Goal: Answer question/provide support: Share knowledge or assist other users

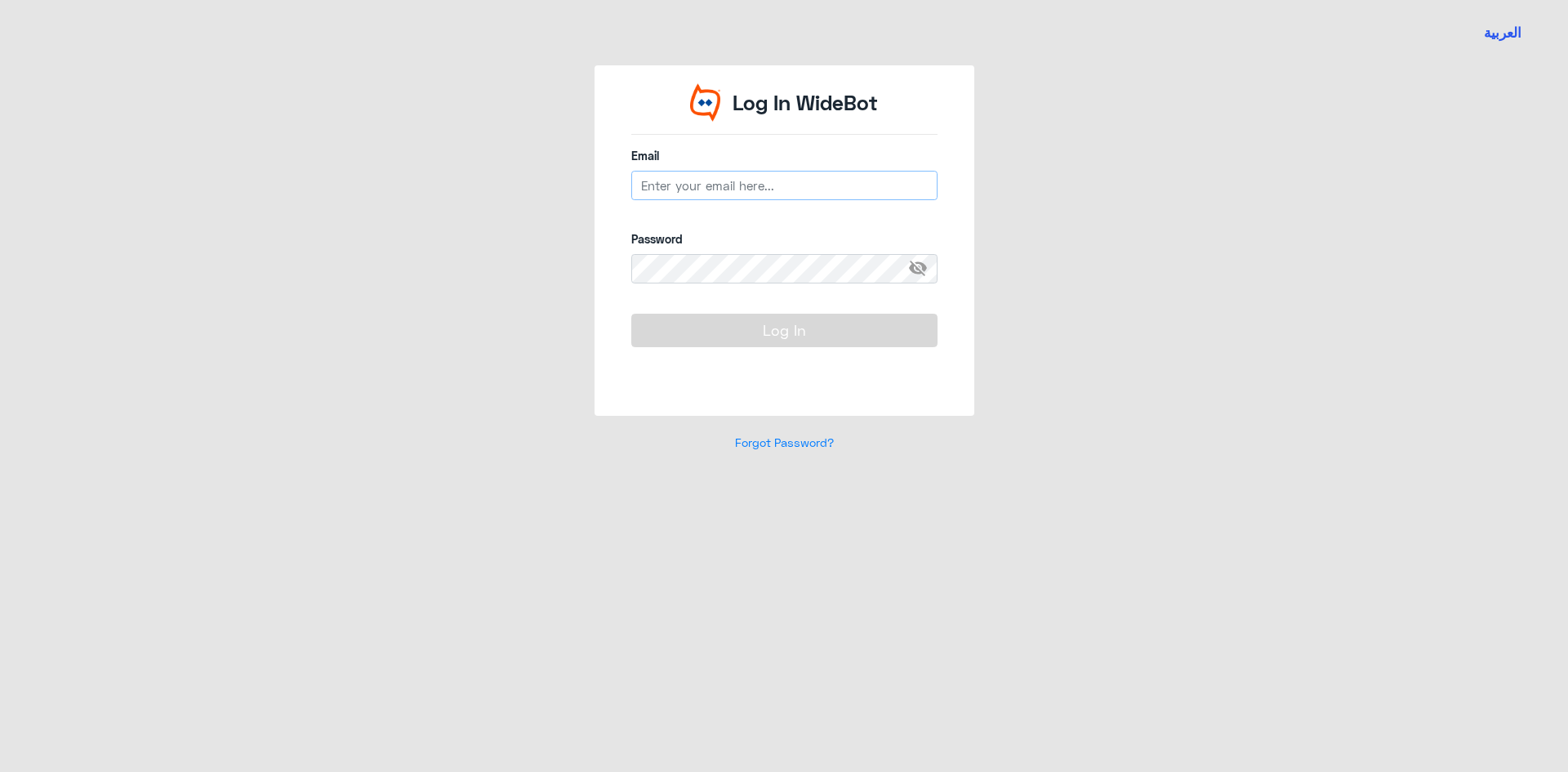
type input "[EMAIL_ADDRESS][DOMAIN_NAME]"
click at [779, 327] on button "Log In" at bounding box center [784, 330] width 306 height 33
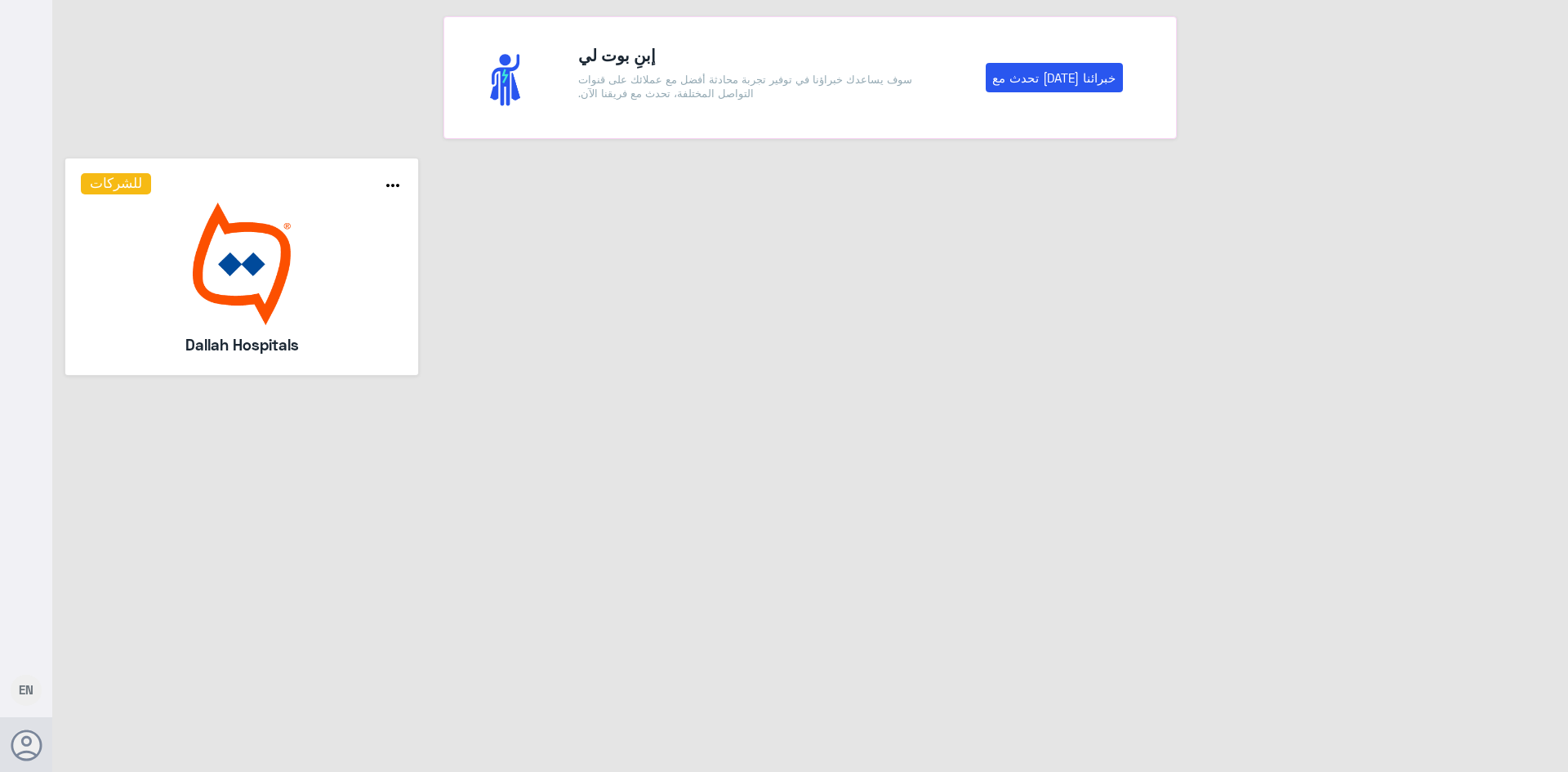
click at [211, 264] on img at bounding box center [241, 264] width 323 height 123
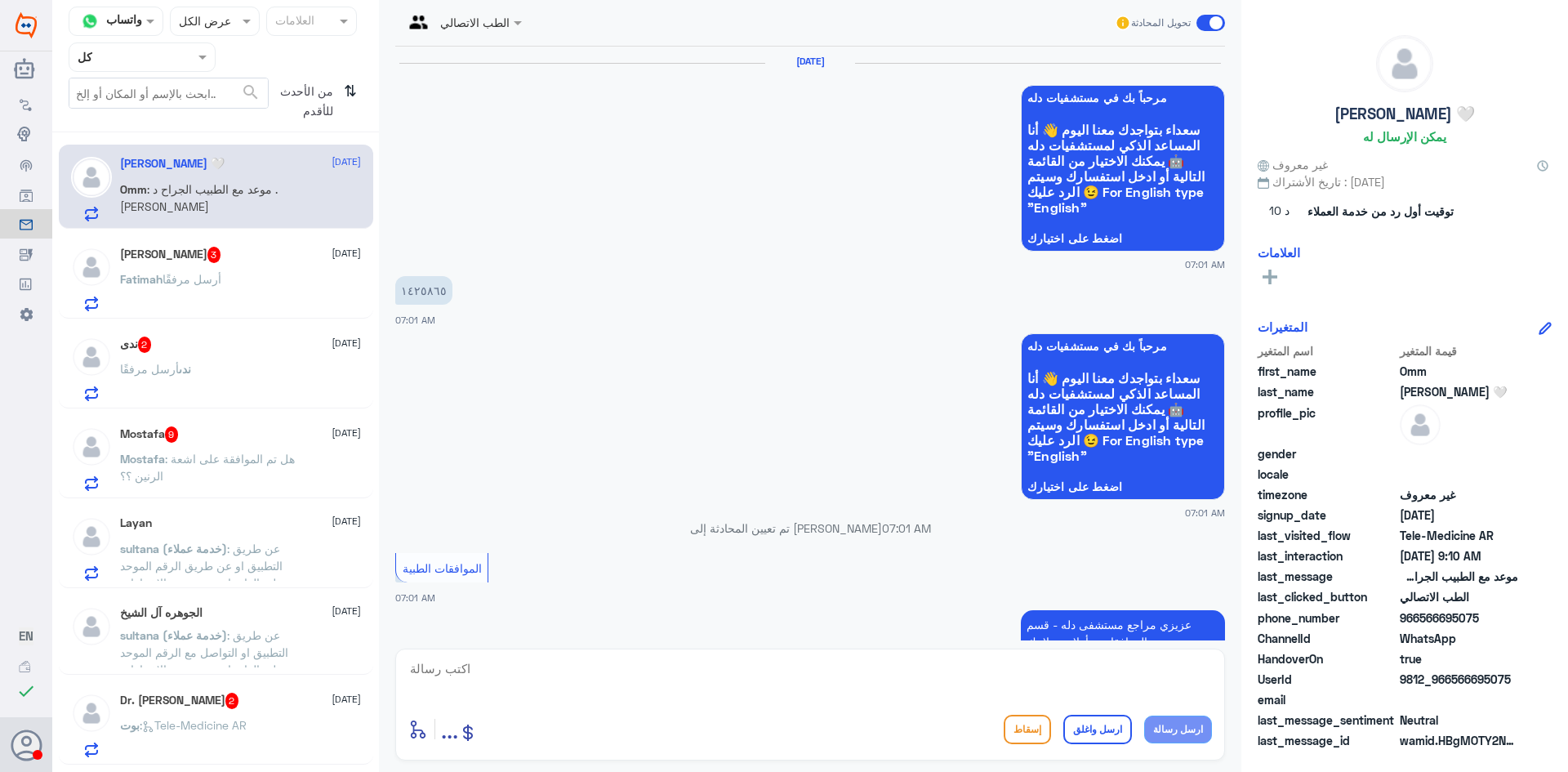
scroll to position [1209, 0]
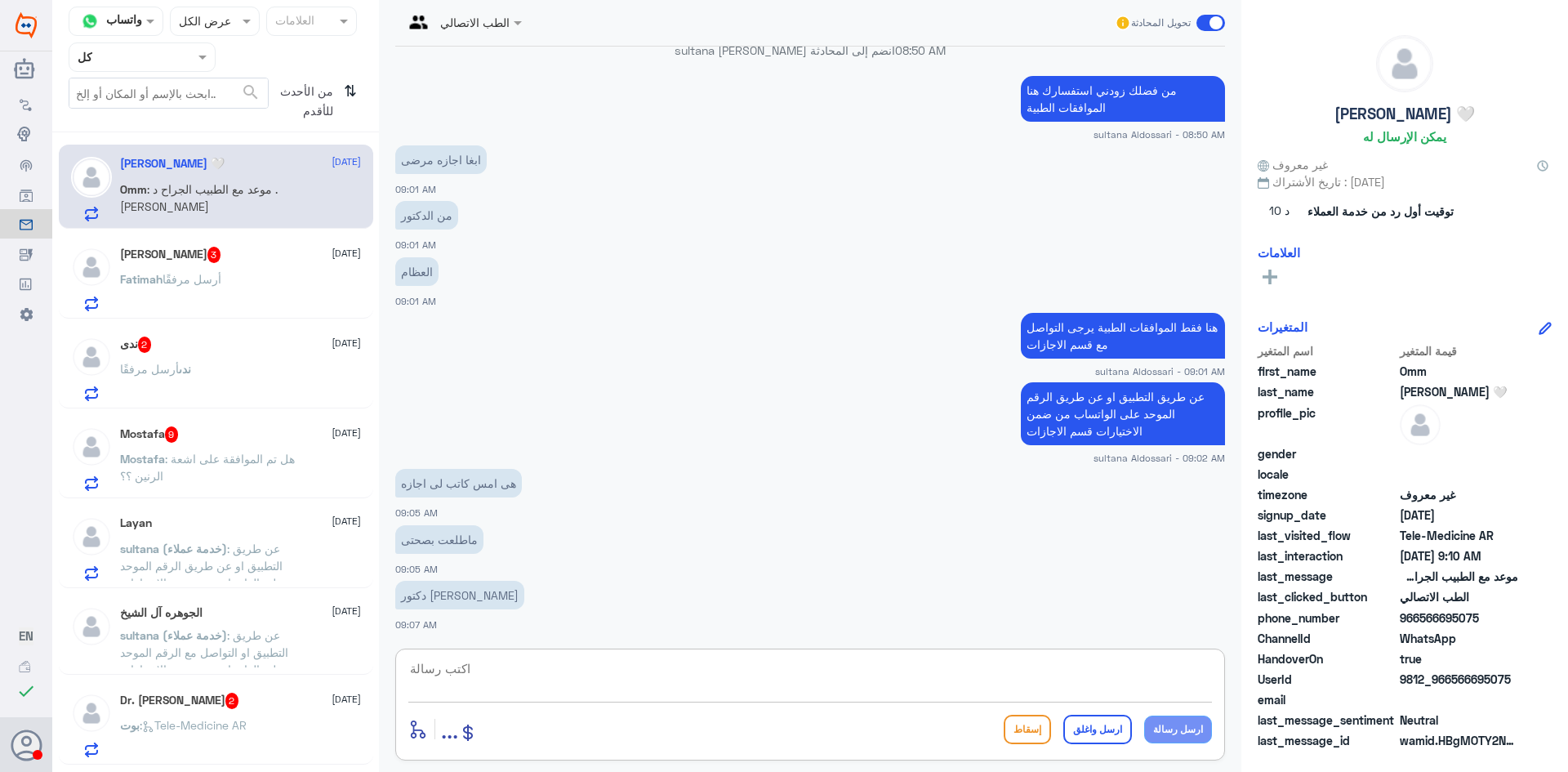
click at [717, 662] on textarea at bounding box center [810, 677] width 803 height 40
paste textarea "يرجى التواصل مع قسم التقارير عن طريق الاتصال بشكل مباشر على الرقم 966112994881"
type textarea "يرجى التواصل مع قسم التقارير عن طريق الاتصال بشكل مباشر على الرقم 966112994881"
click at [1161, 732] on button "ارسل رسالة" at bounding box center [1177, 729] width 68 height 27
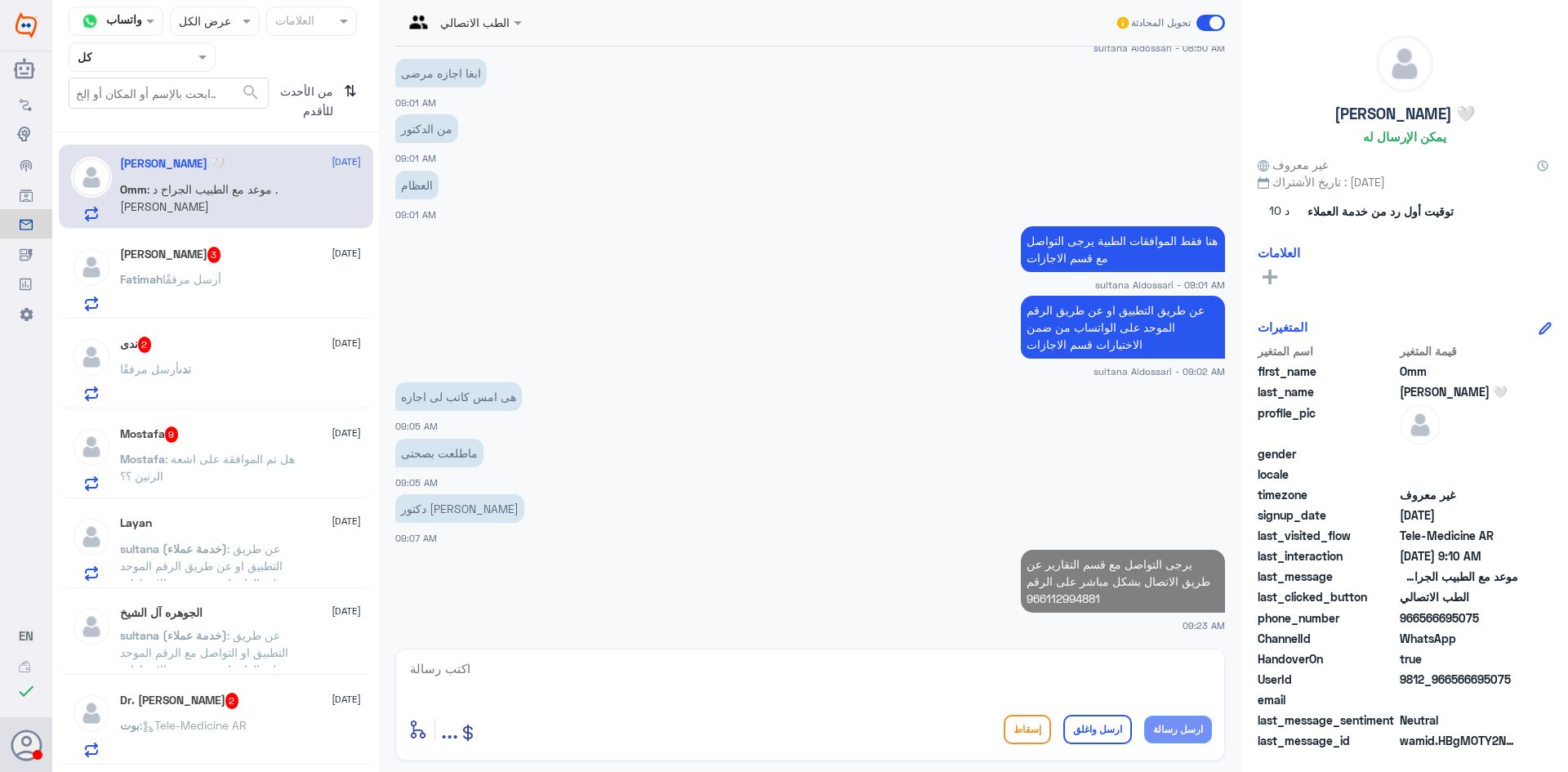
click at [227, 281] on div "[PERSON_NAME] أرسل مرفقًا" at bounding box center [240, 293] width 241 height 37
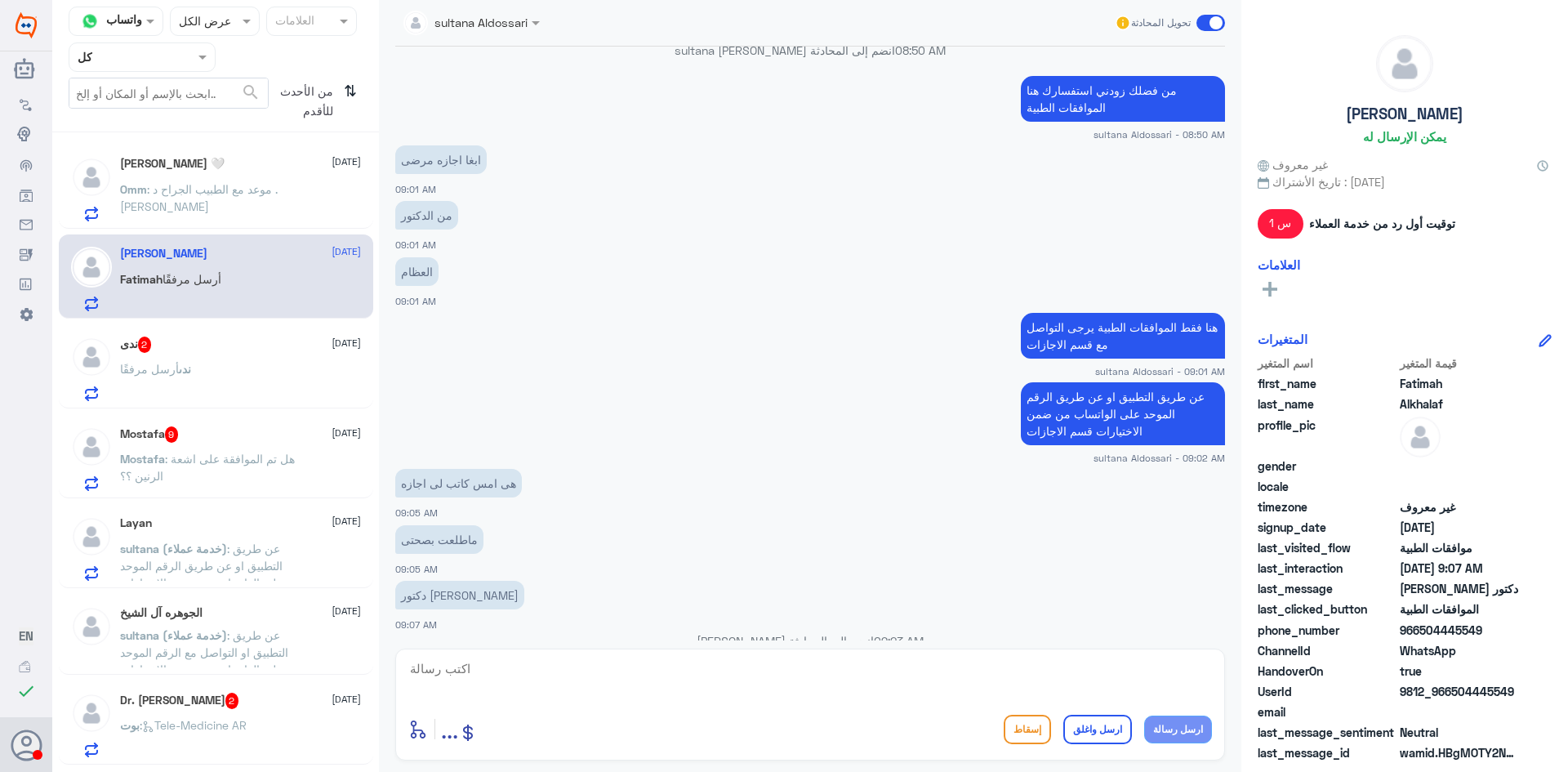
scroll to position [1326, 0]
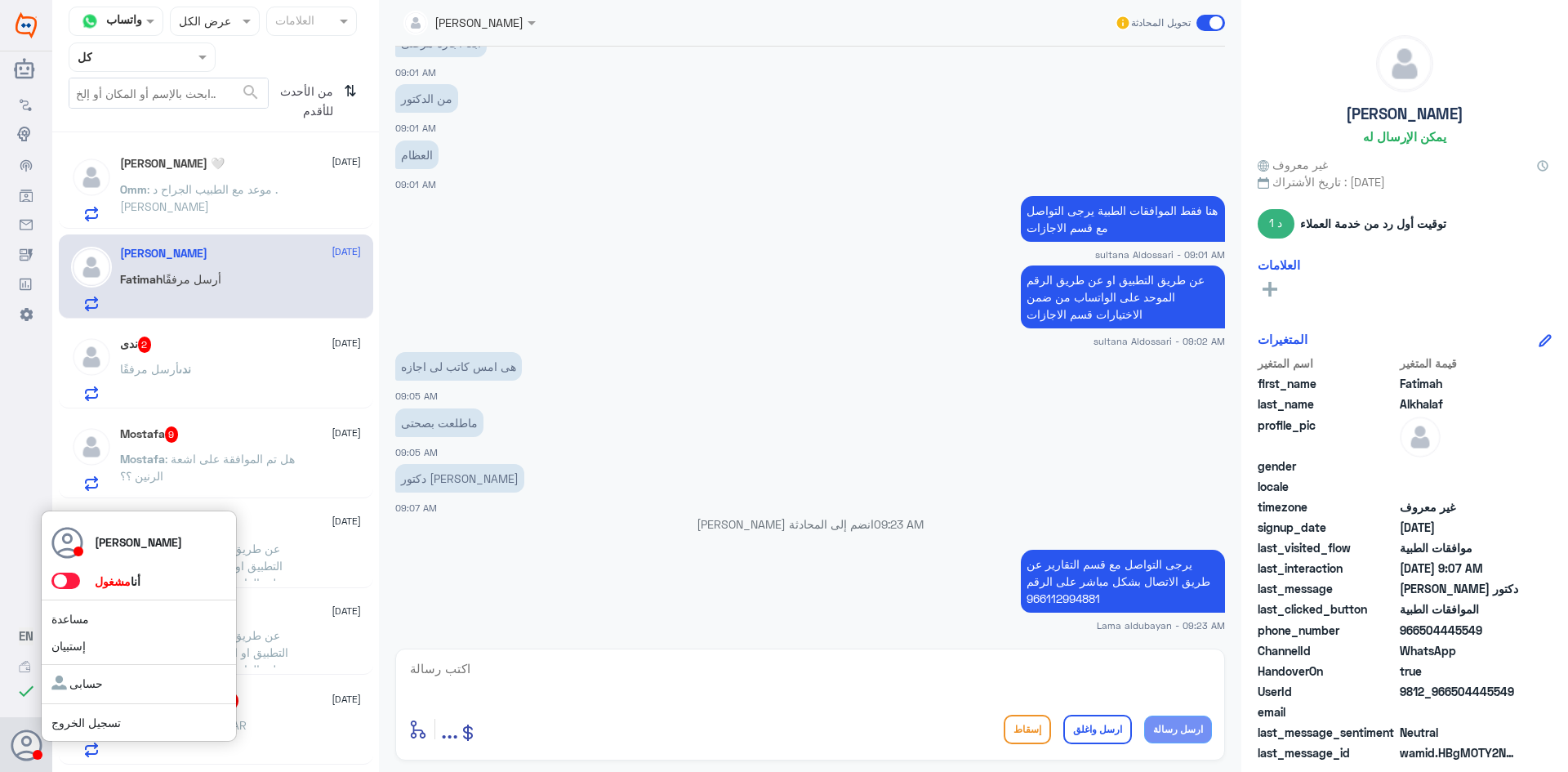
click at [69, 582] on span at bounding box center [65, 581] width 28 height 16
click at [0, 0] on input "checkbox" at bounding box center [0, 0] width 0 height 0
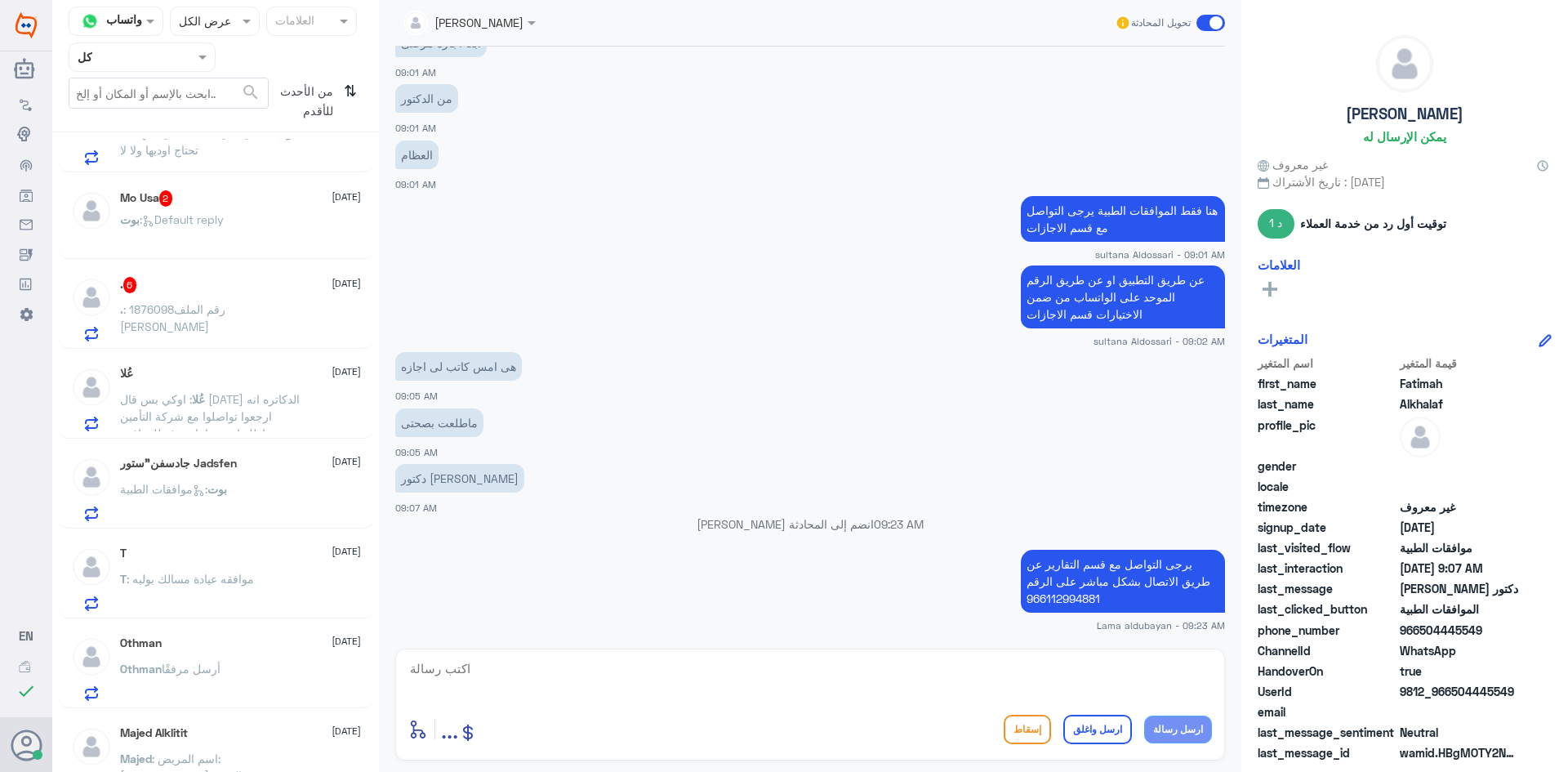
scroll to position [1630, 0]
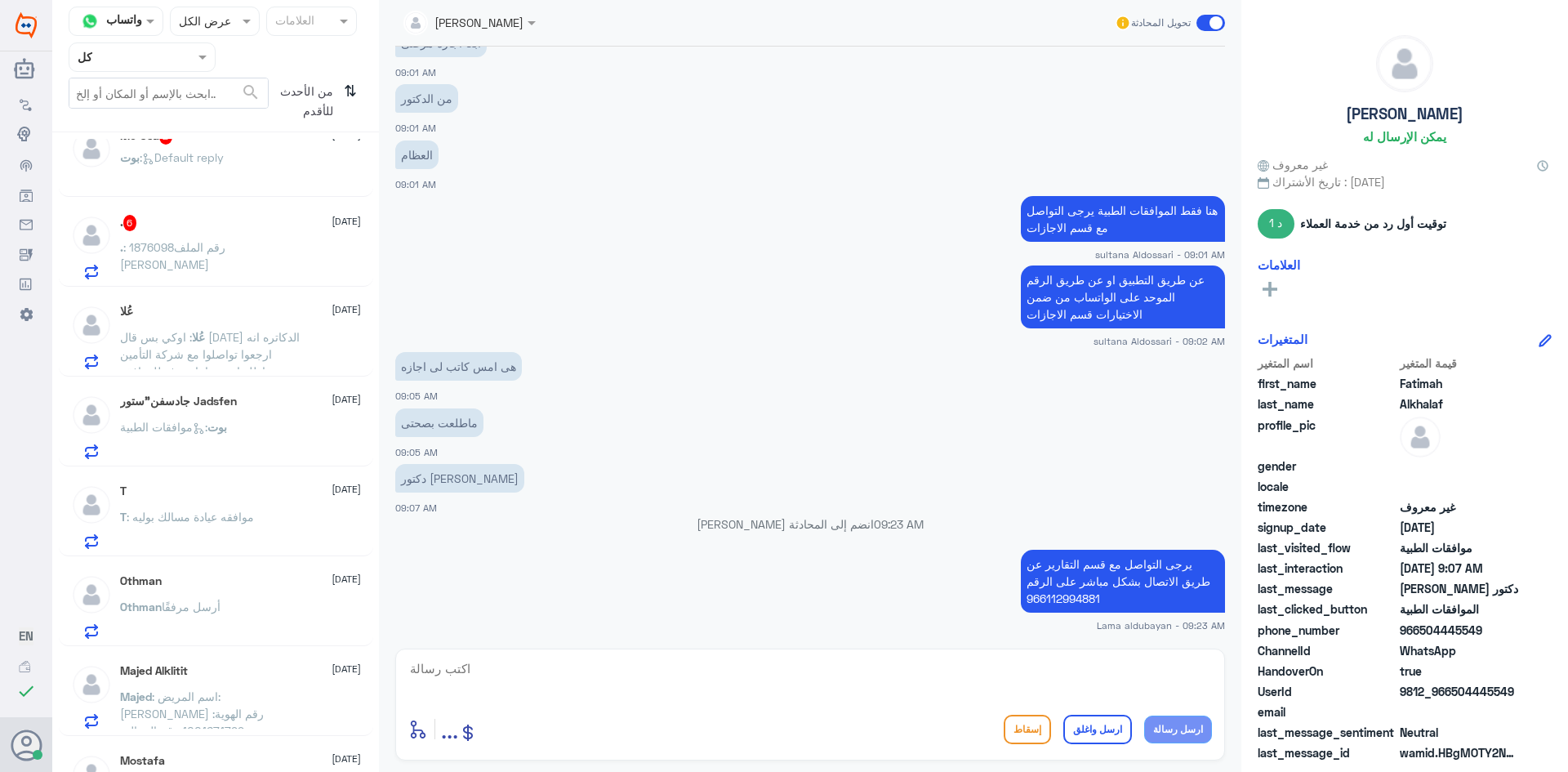
click at [265, 272] on p ". : رقم الملف1876098 [PERSON_NAME]" at bounding box center [212, 259] width 184 height 41
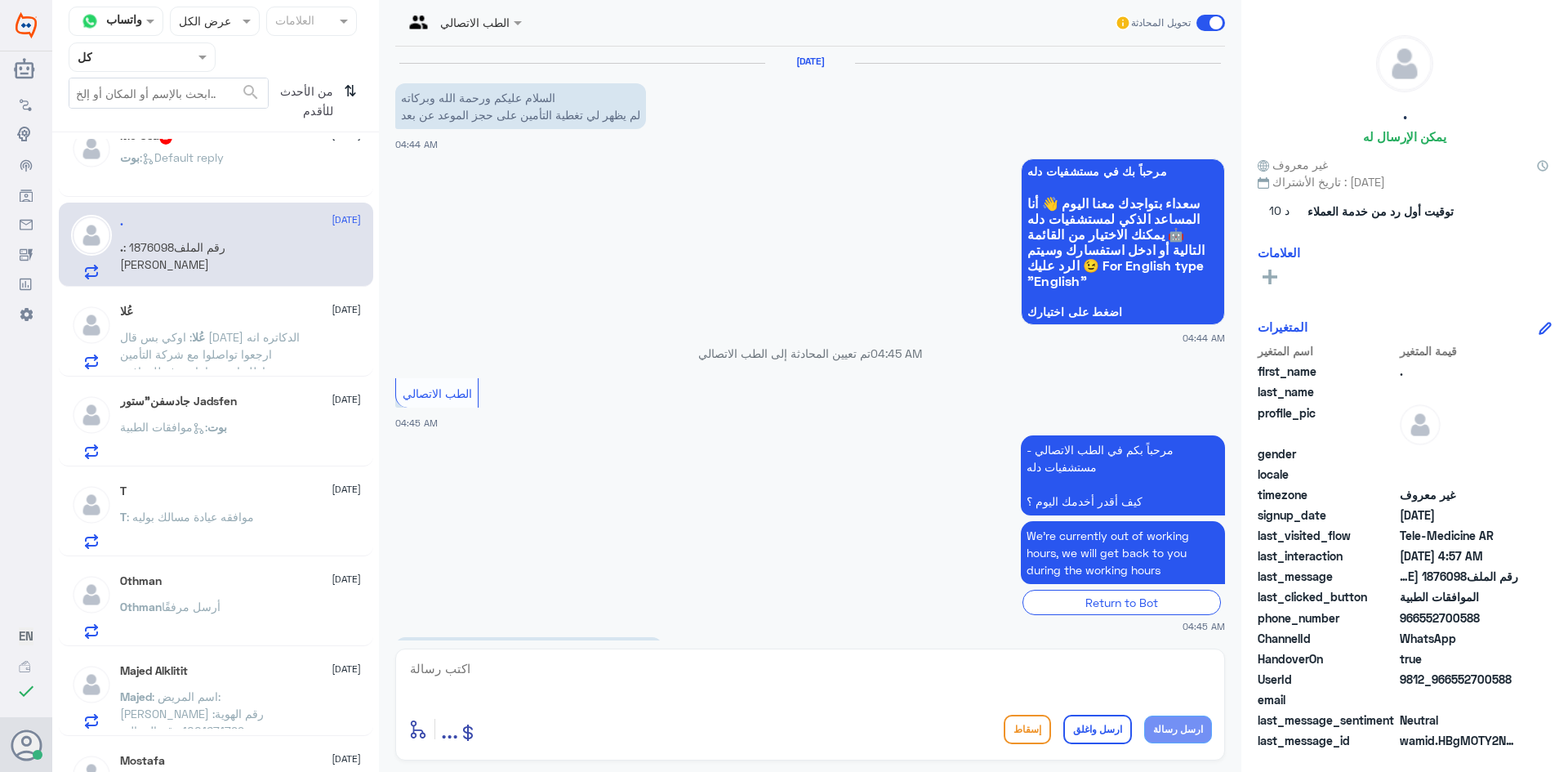
click at [166, 57] on input "text" at bounding box center [123, 57] width 90 height 19
click at [172, 169] on div "الوارد لديك" at bounding box center [142, 166] width 147 height 38
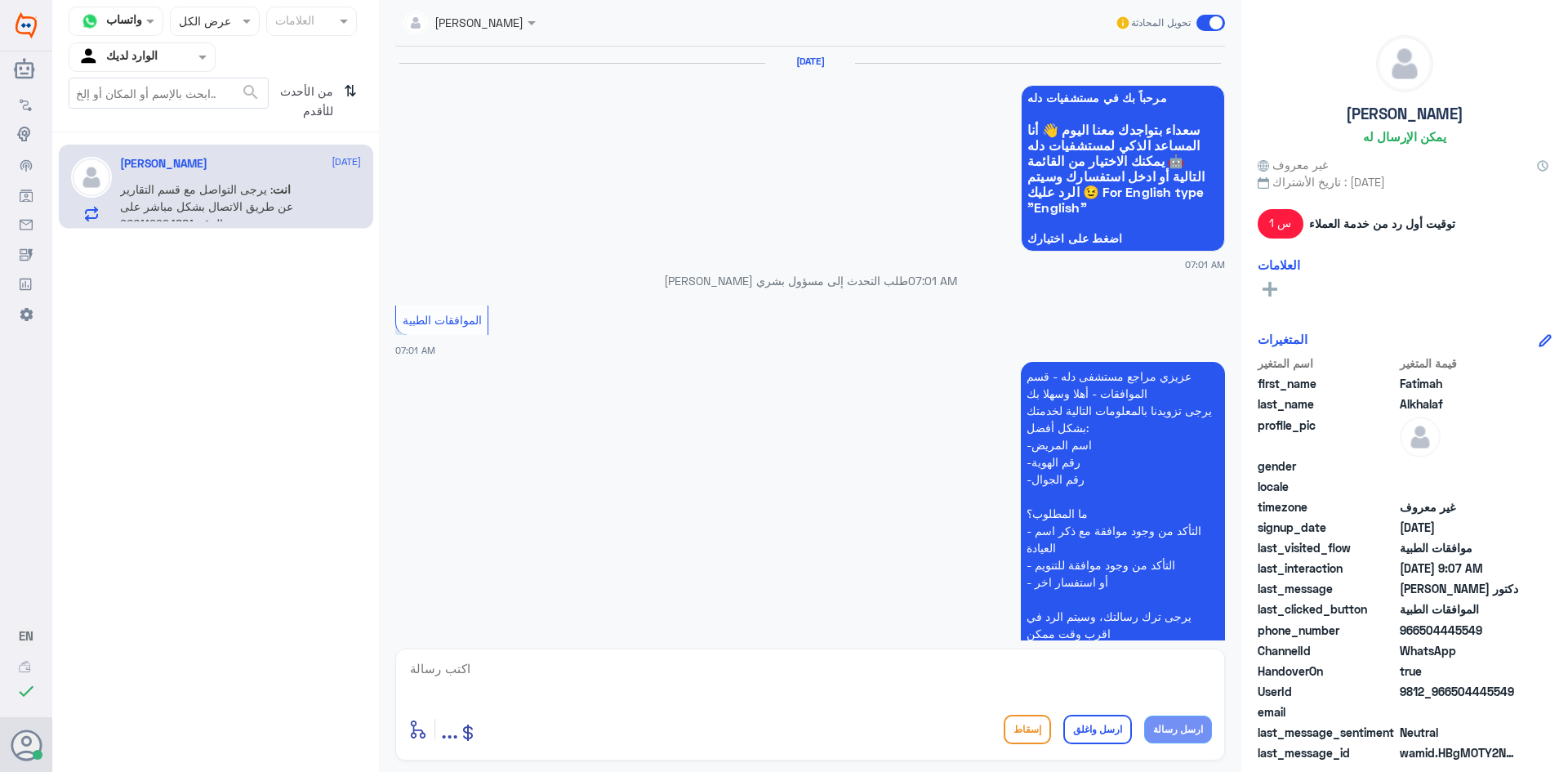
scroll to position [1077, 0]
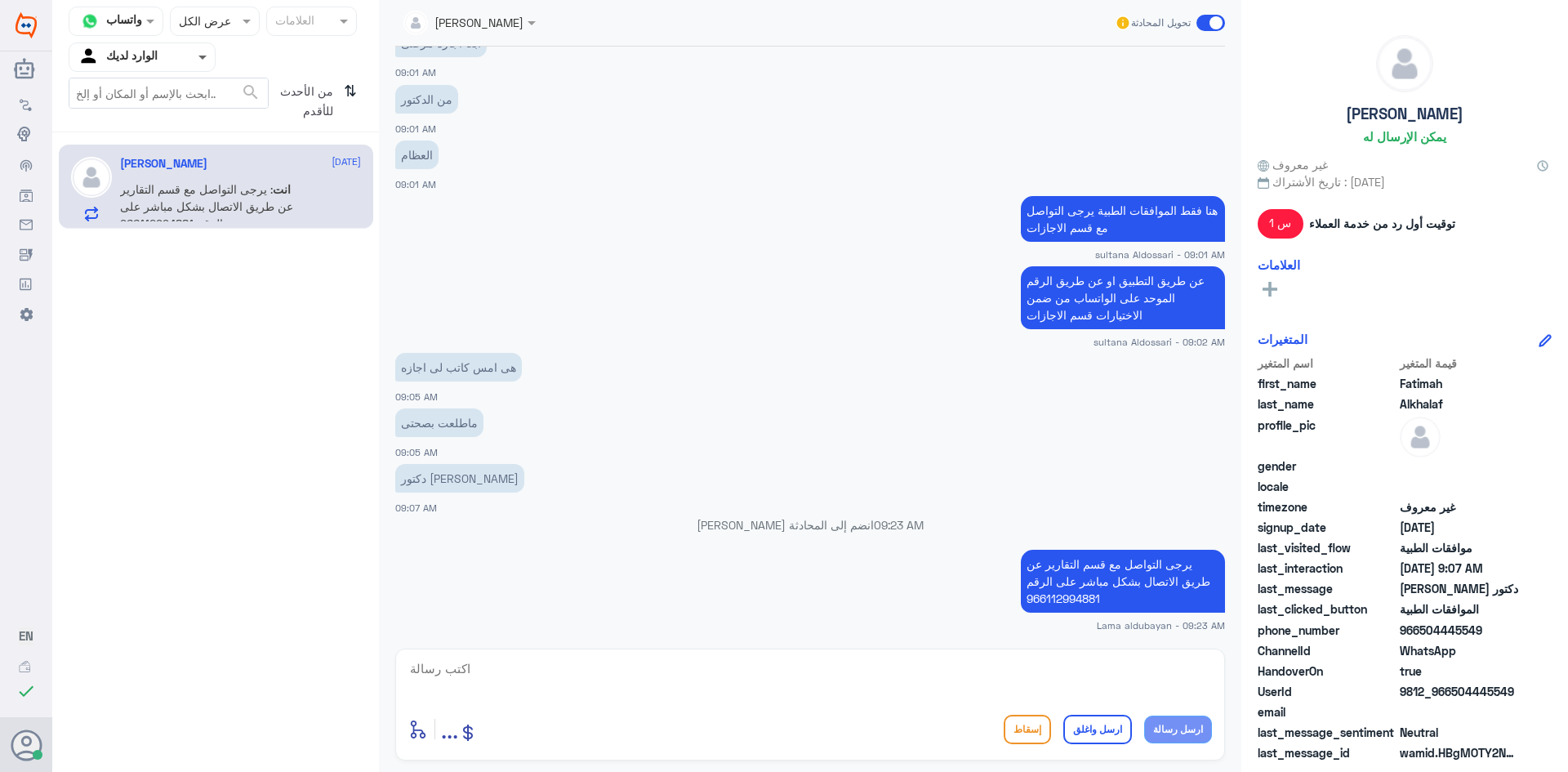
click at [205, 60] on span at bounding box center [204, 57] width 20 height 17
click at [198, 177] on div "فريقك" at bounding box center [142, 184] width 147 height 38
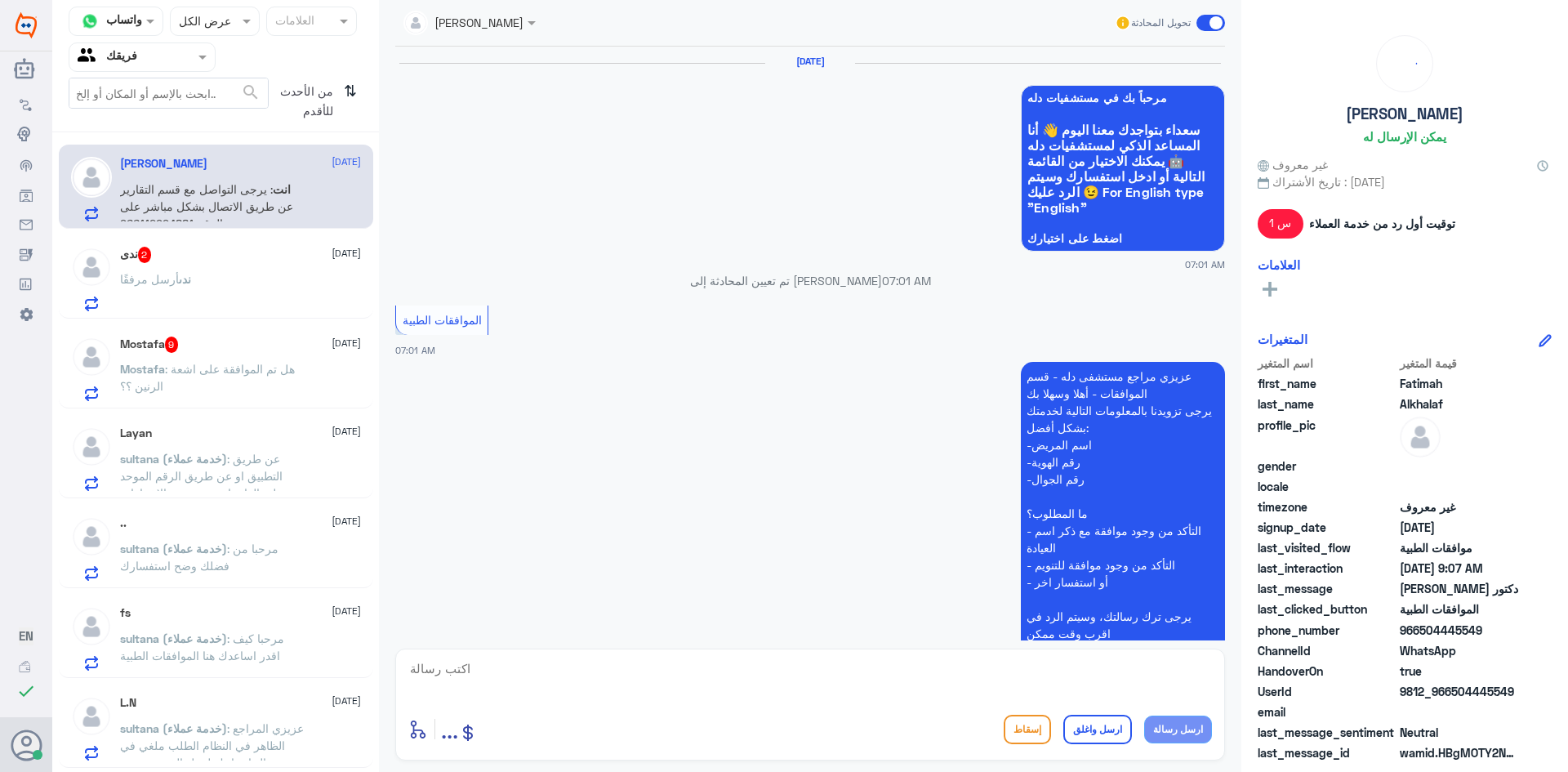
scroll to position [1077, 0]
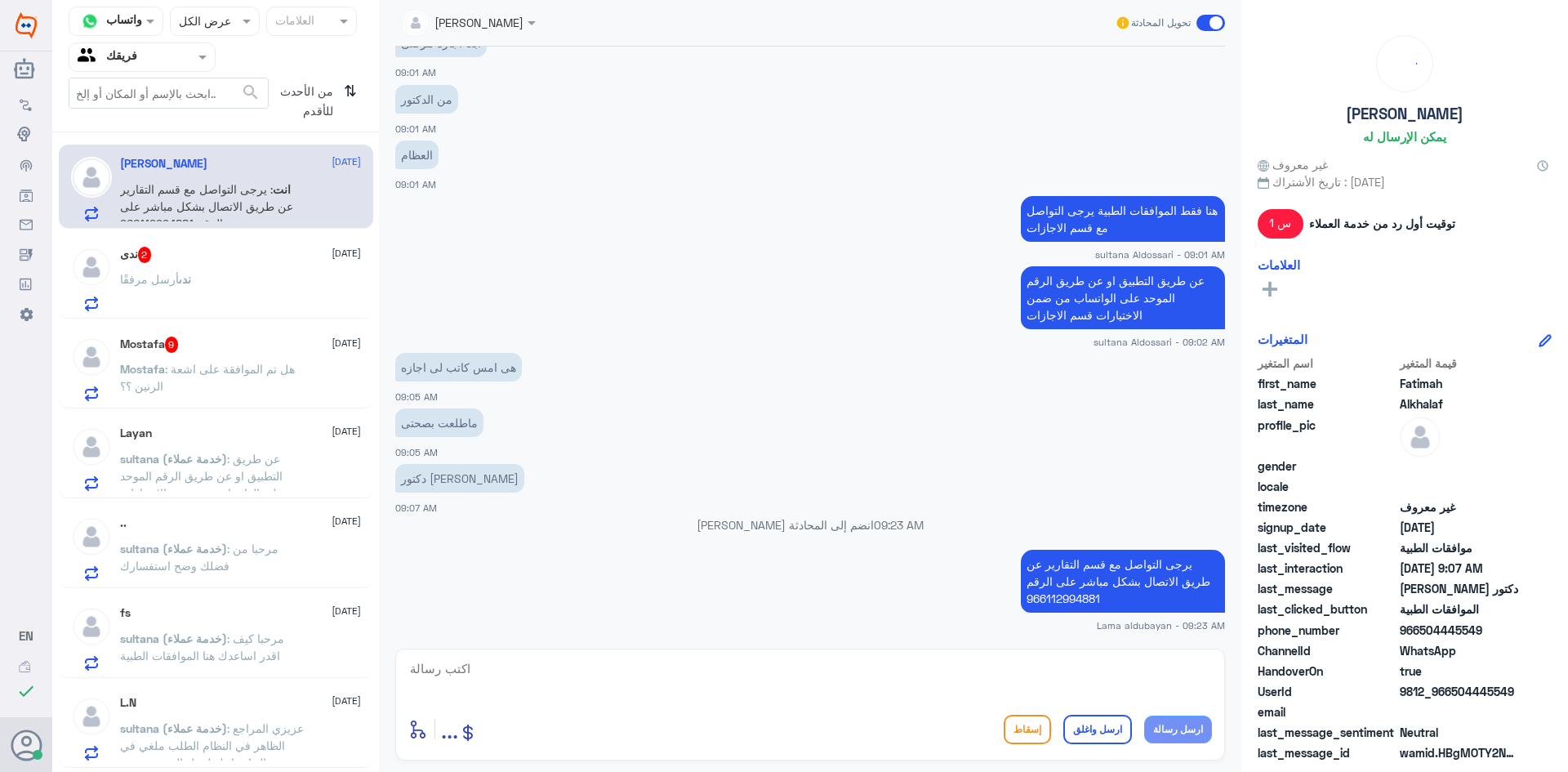
click at [230, 285] on div "[PERSON_NAME] مرفقًا" at bounding box center [240, 293] width 241 height 37
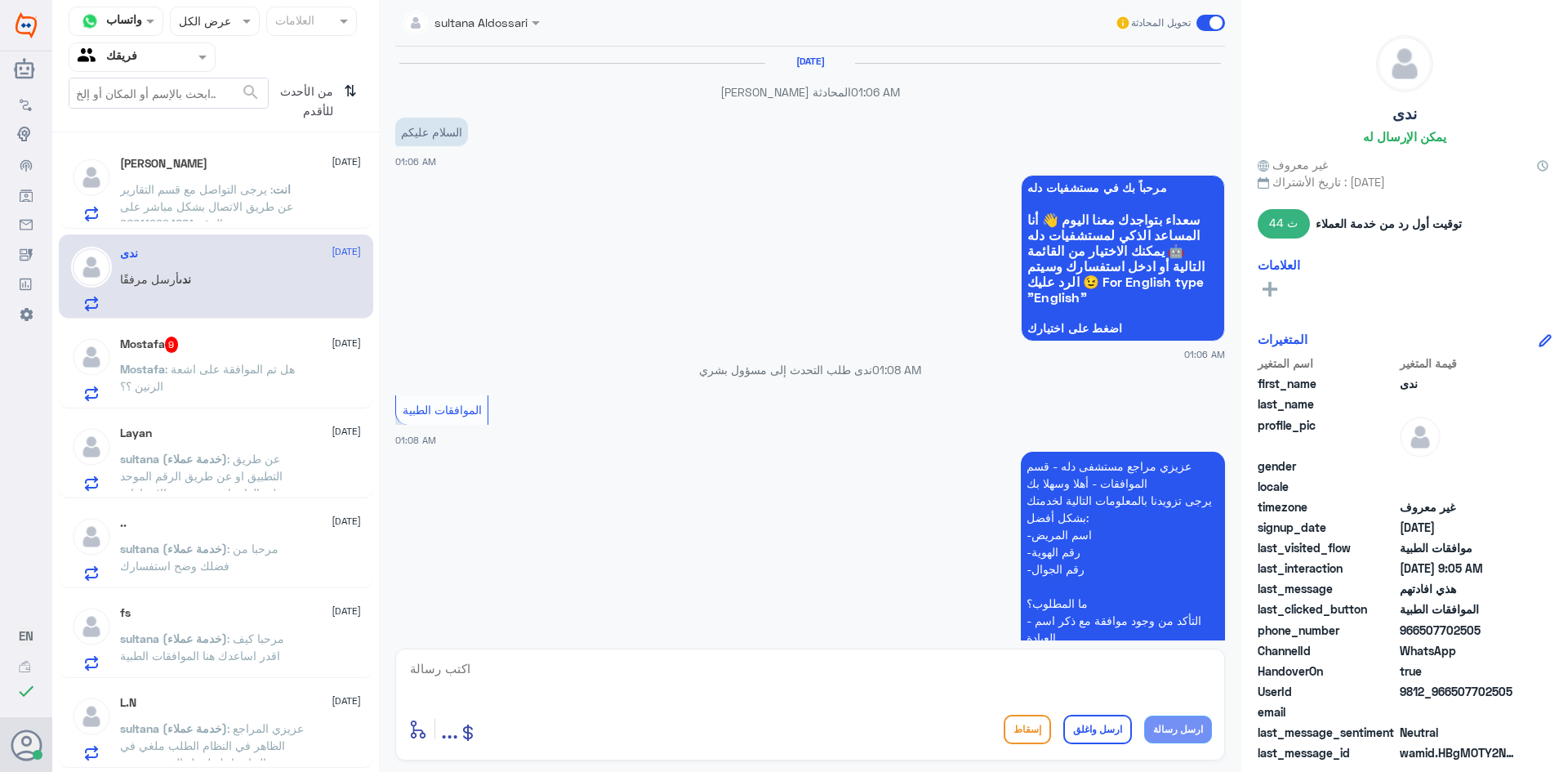
scroll to position [1801, 0]
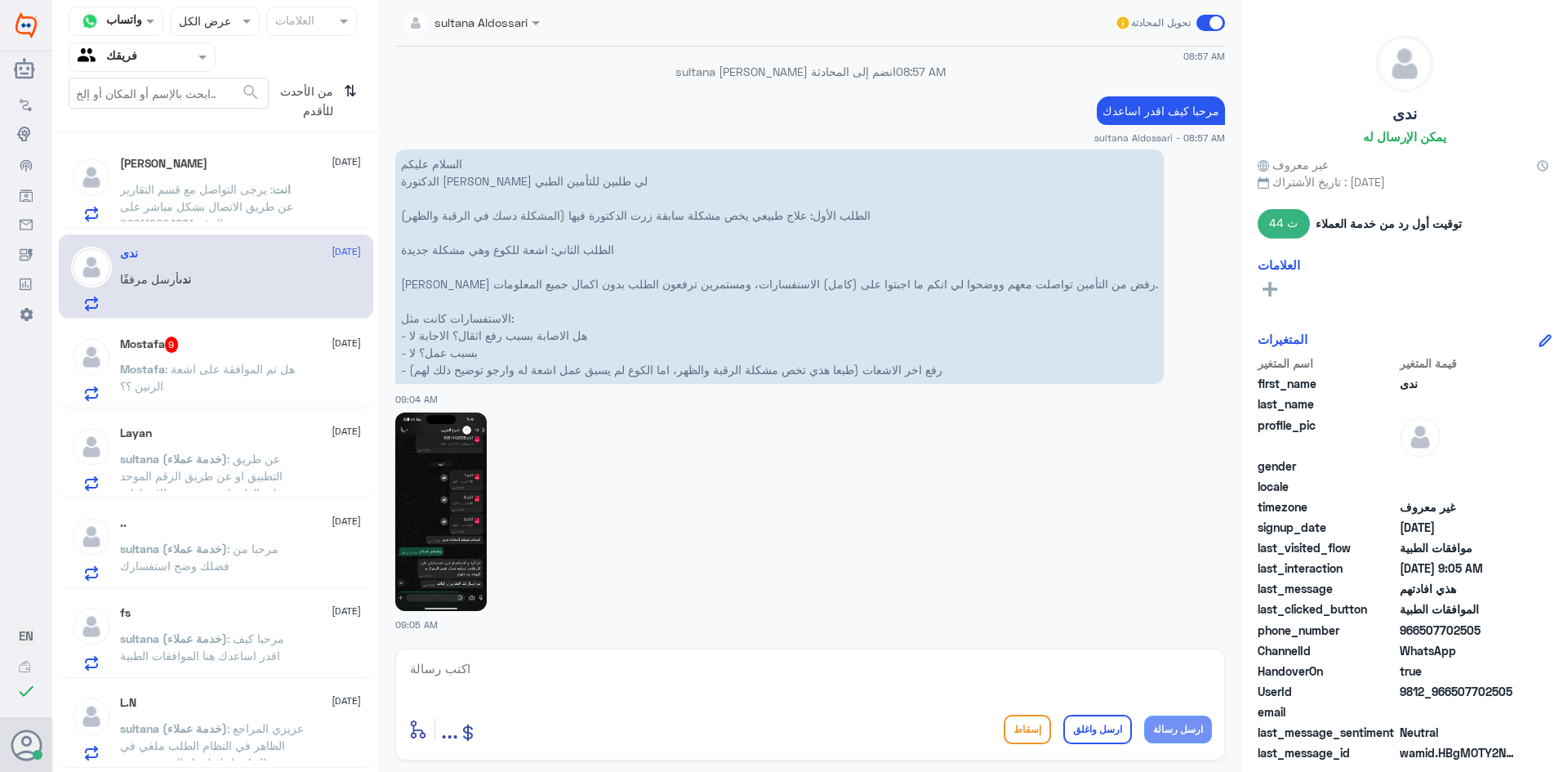
click at [266, 356] on div "Mostafa 9 [DATE] Mostafa : هل تم الموافقة على اشعة الرنين ؟؟" at bounding box center [240, 369] width 241 height 65
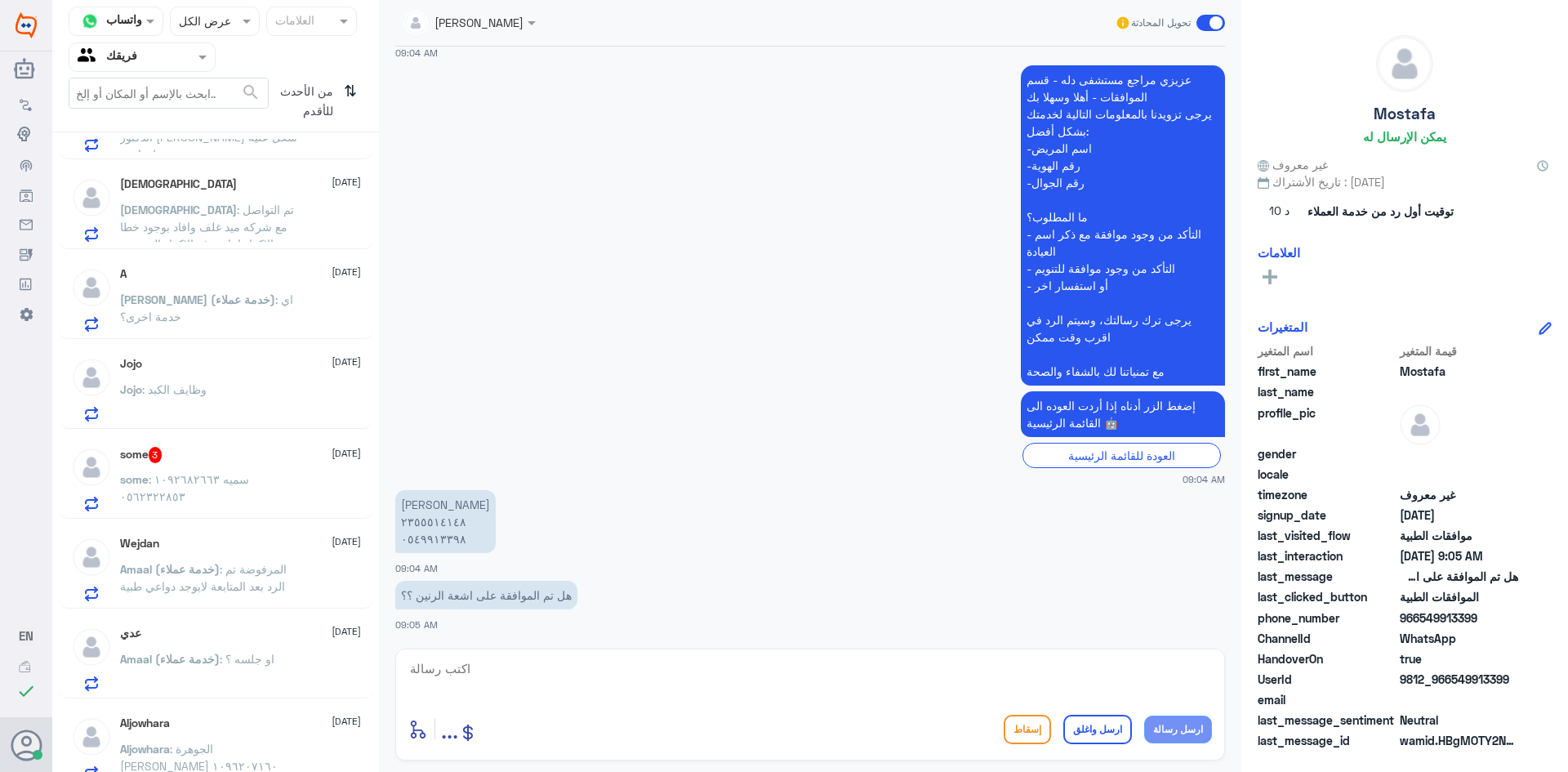
scroll to position [1166, 0]
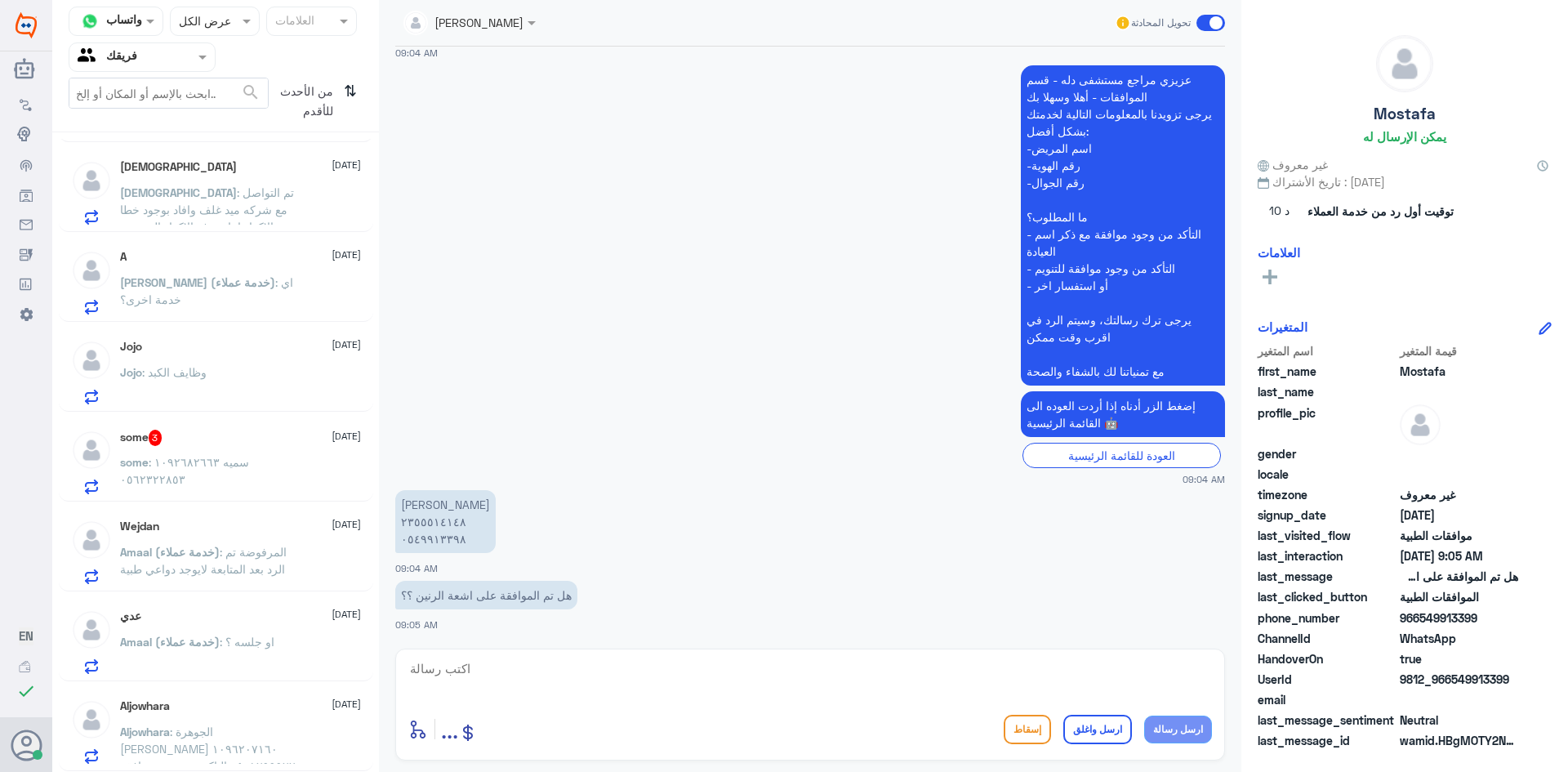
click at [255, 501] on div "some 3 [DATE] some : سميه ١٠٩٢٦٨٢٦٦٣ ٠٥٦٢٣٢٢٨٥٣" at bounding box center [217, 459] width 315 height 84
click at [268, 427] on div "some 3 [DATE] some : سميه ١٠٩٢٦٨٢٦٦٣ ٠٥٦٢٣٢٢٨٥٣" at bounding box center [217, 459] width 315 height 84
click at [264, 459] on p "some : سميه ١٠٩٢٦٨٢٦٦٣ ٠٥٦٢٣٢٢٨٥٣" at bounding box center [212, 474] width 184 height 41
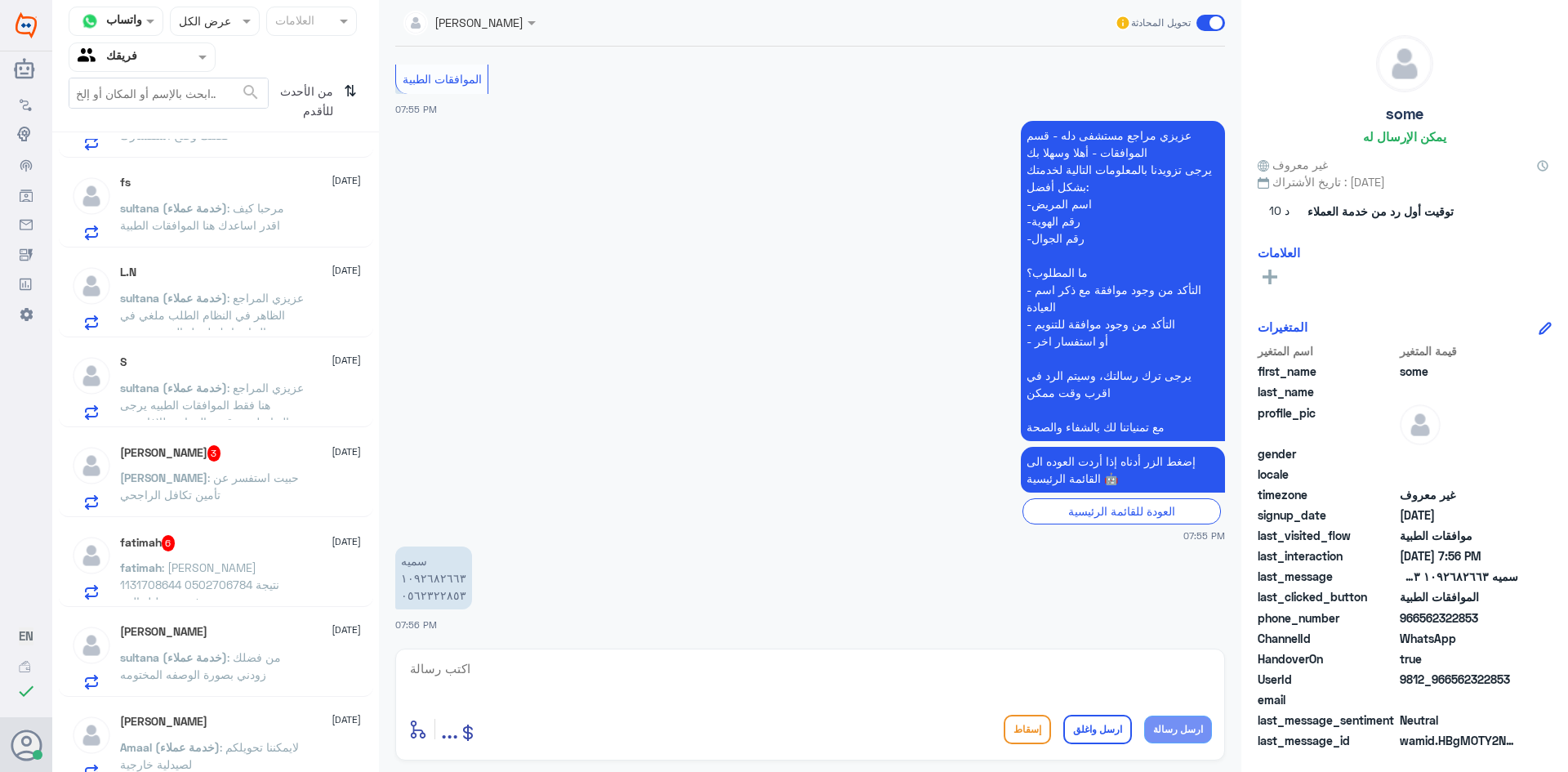
scroll to position [430, 0]
click at [220, 476] on span ": ‏حبيت استفسر عن تأمين تكافل الراجحي" at bounding box center [209, 486] width 179 height 31
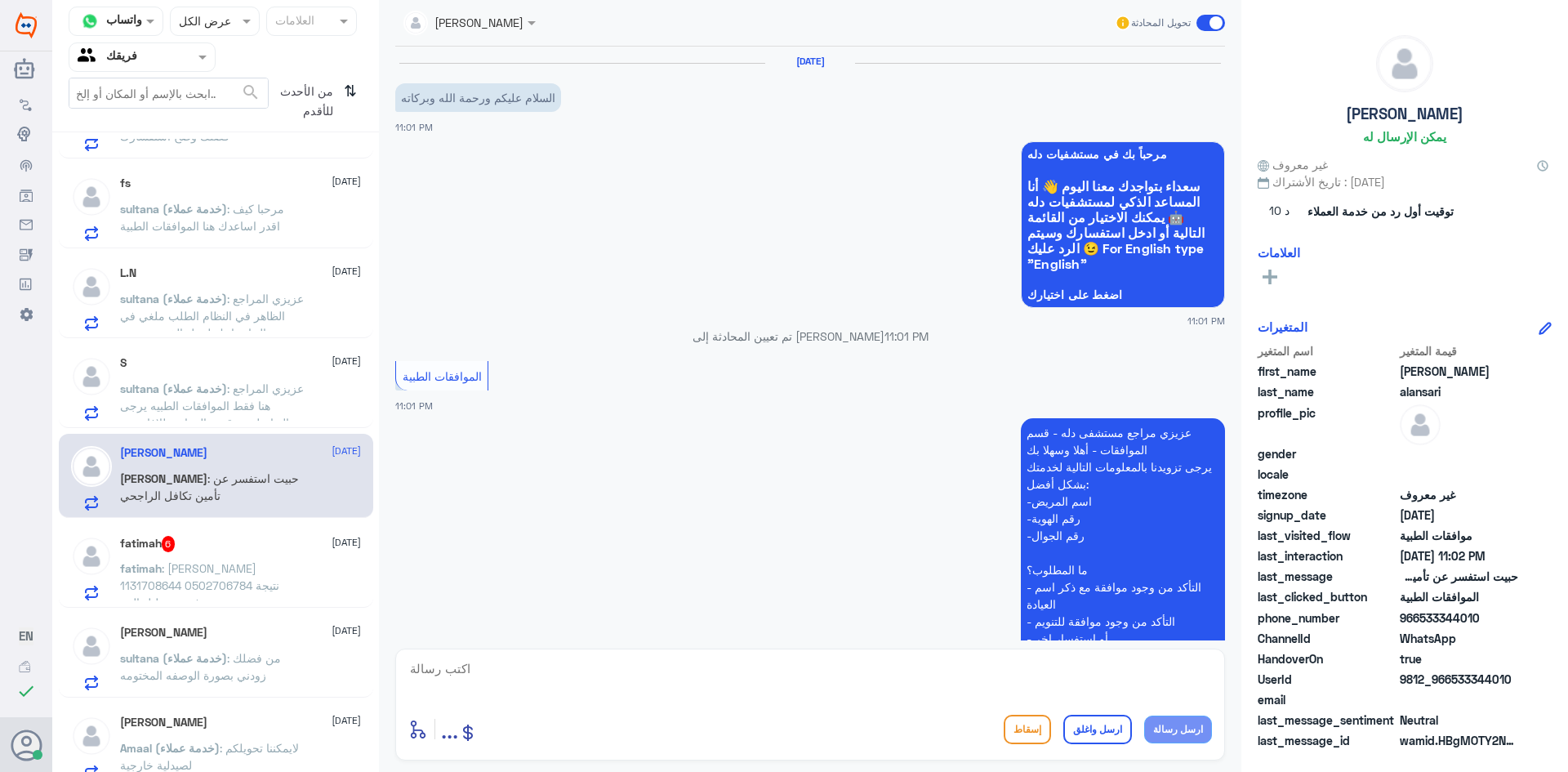
scroll to position [314, 0]
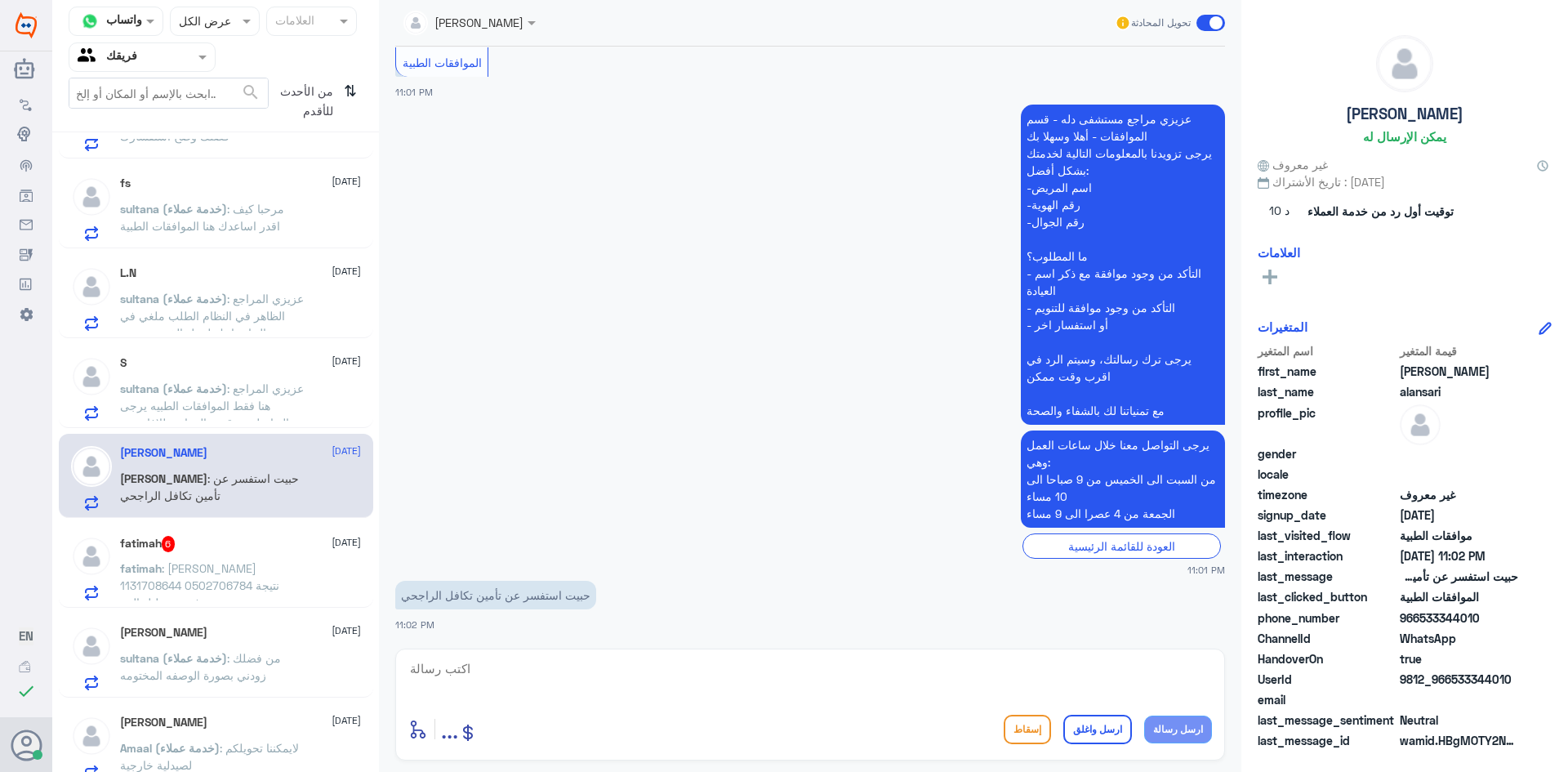
click at [265, 526] on div "fatimah 6 [DATE] fatimah : [PERSON_NAME] 1131708644 0502706784 نتيجة فحص تحليل …" at bounding box center [217, 565] width 315 height 84
click at [260, 567] on p "fatimah : [PERSON_NAME] 1131708644 0502706784 نتيجة فحص تحليل الدم" at bounding box center [212, 580] width 184 height 41
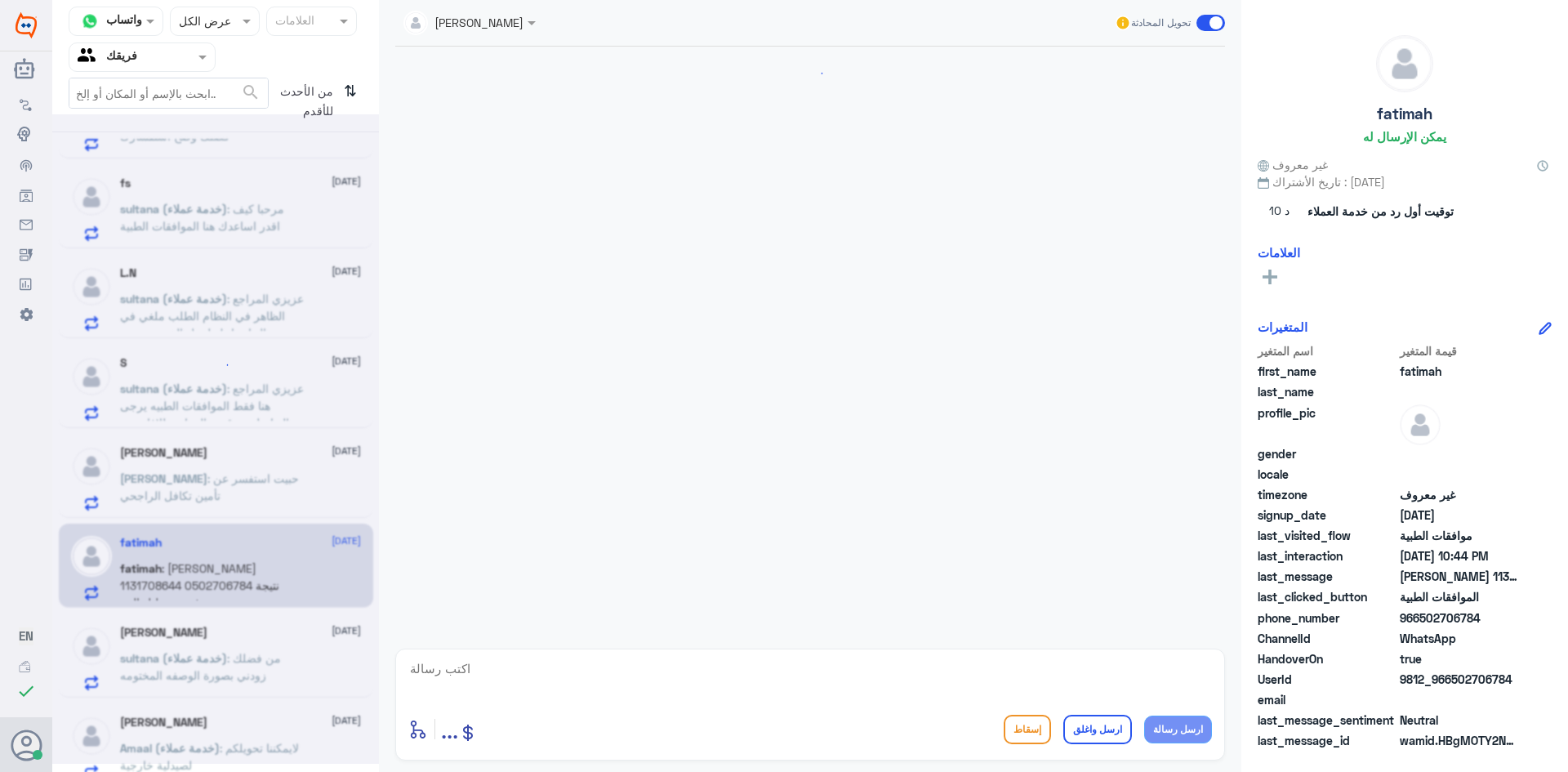
scroll to position [1264, 0]
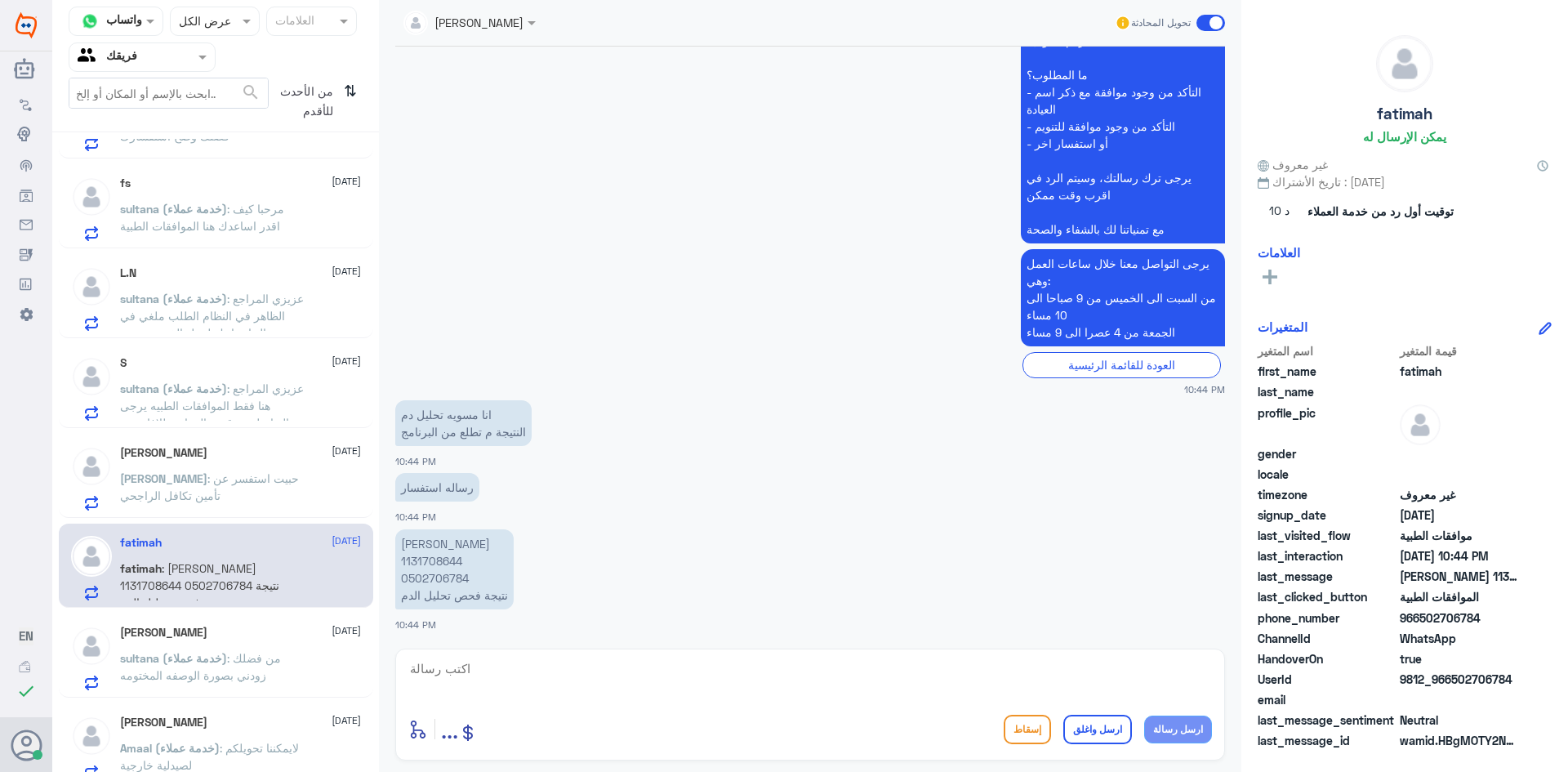
click at [651, 669] on textarea at bounding box center [810, 677] width 803 height 40
paste textarea "يرجى التواصل مع قسم التقارير عن طريق الاتصال بشكل مباشر على الرقم 966112994881"
type textarea "يرجى التواصل مع قسم التقارير عن طريق الاتصال بشكل مباشر على الرقم 966112994881"
click at [1179, 722] on button "ارسل رسالة" at bounding box center [1177, 729] width 68 height 27
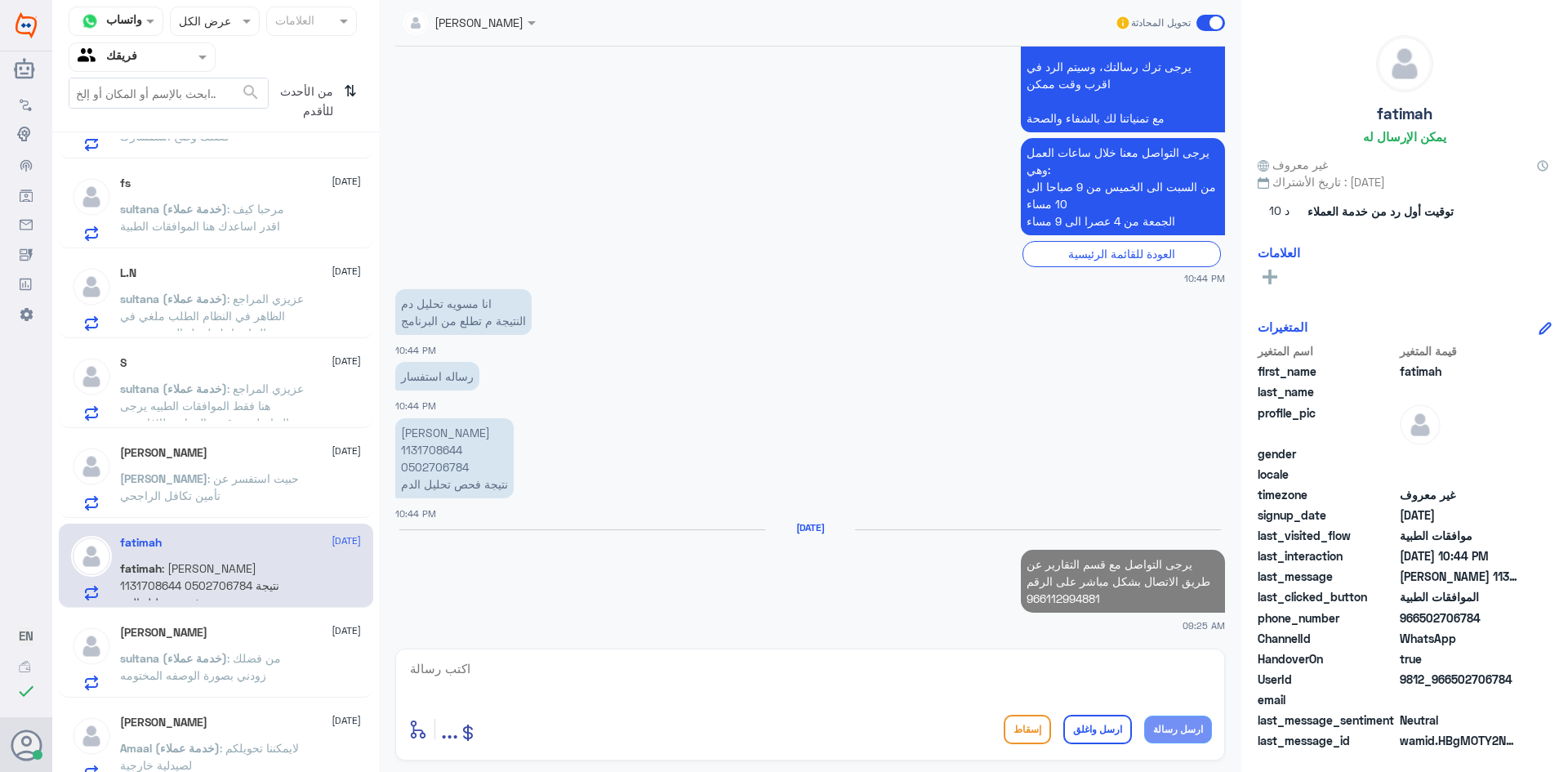
click at [1123, 683] on textarea at bounding box center [810, 677] width 803 height 40
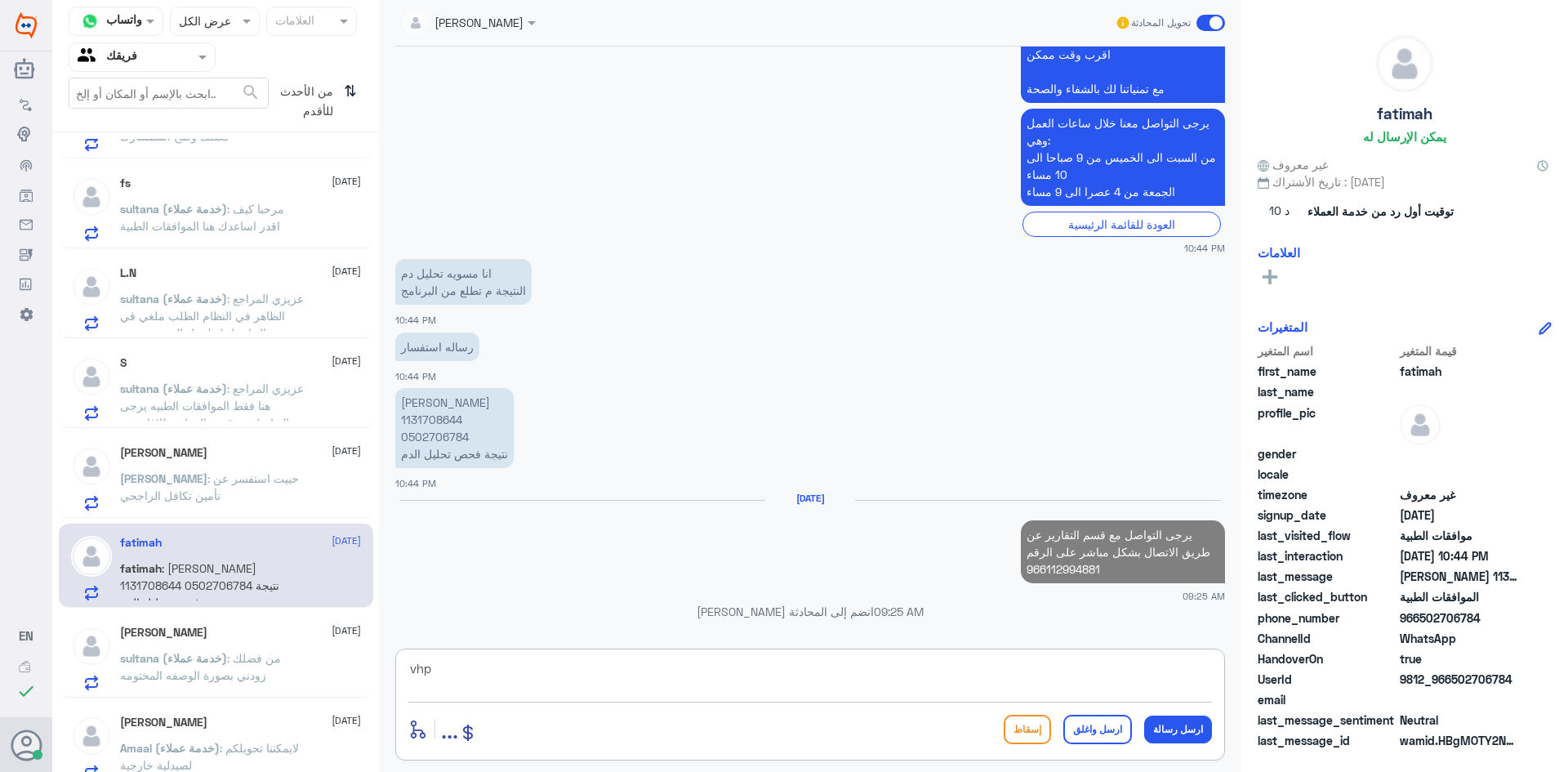
scroll to position [1380, 0]
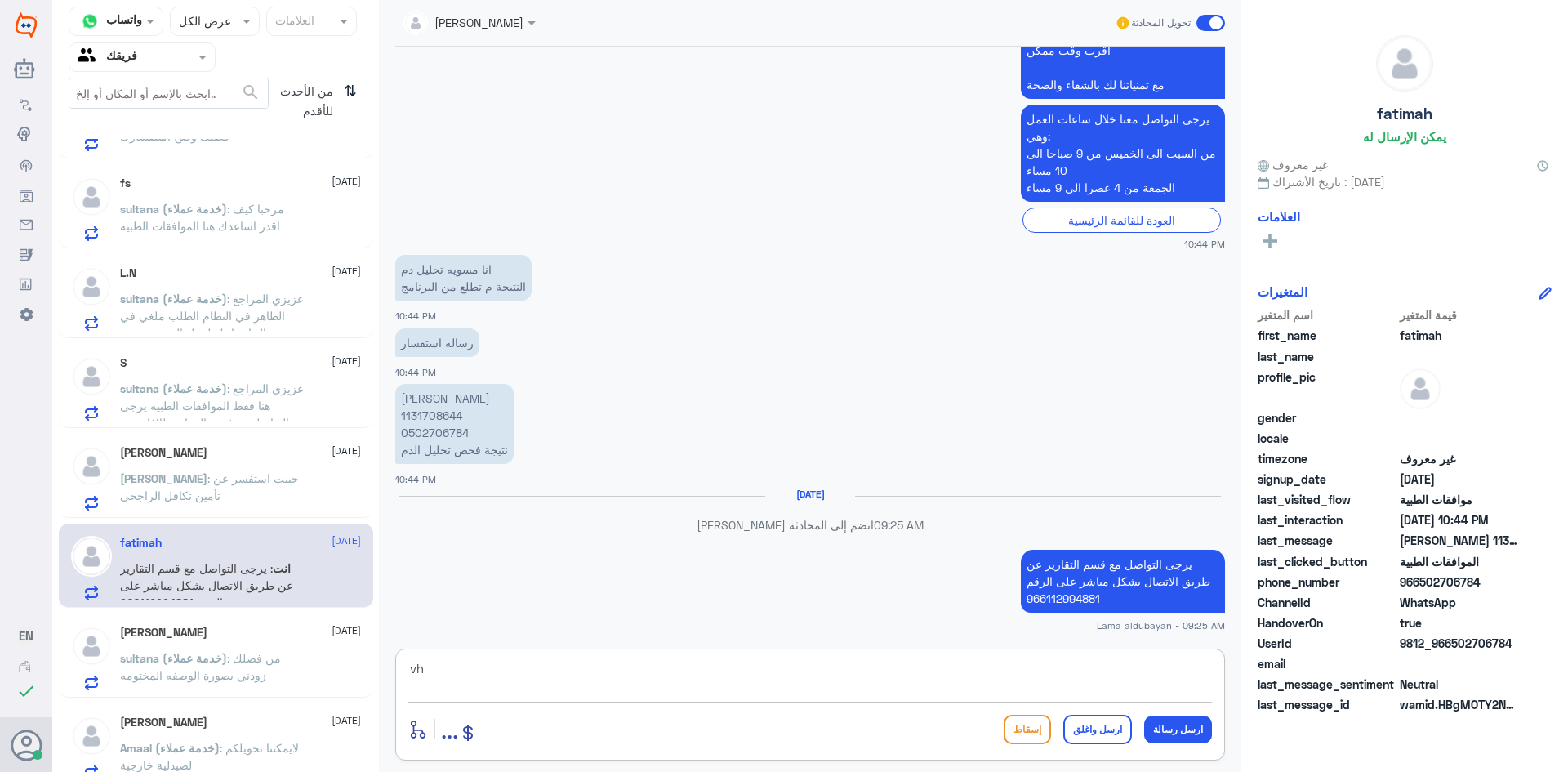
type textarea "v"
type textarea "عزيزتي المراجعه سوف يتم تزيدك من قسم التقارير"
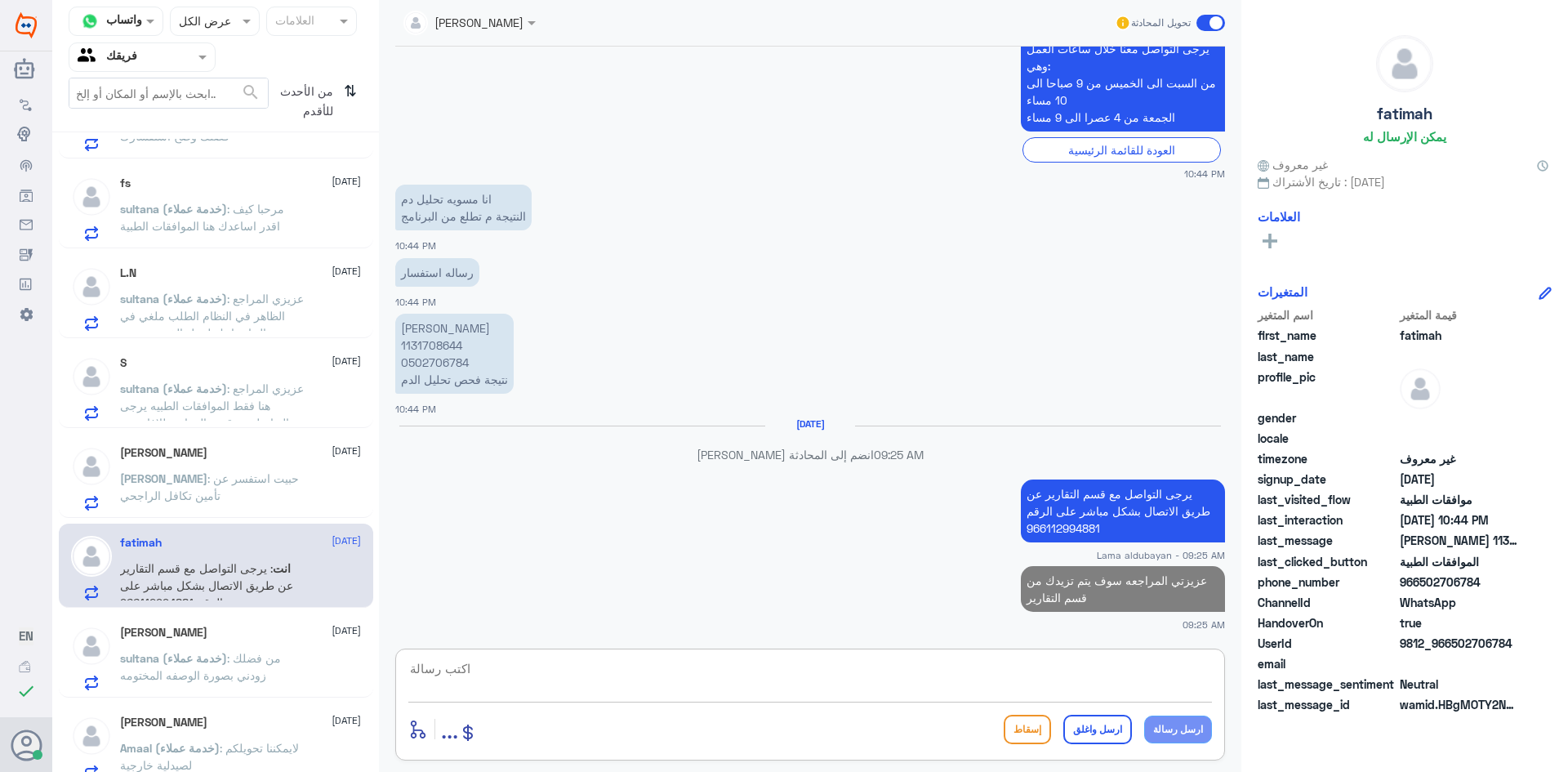
type textarea "ت"
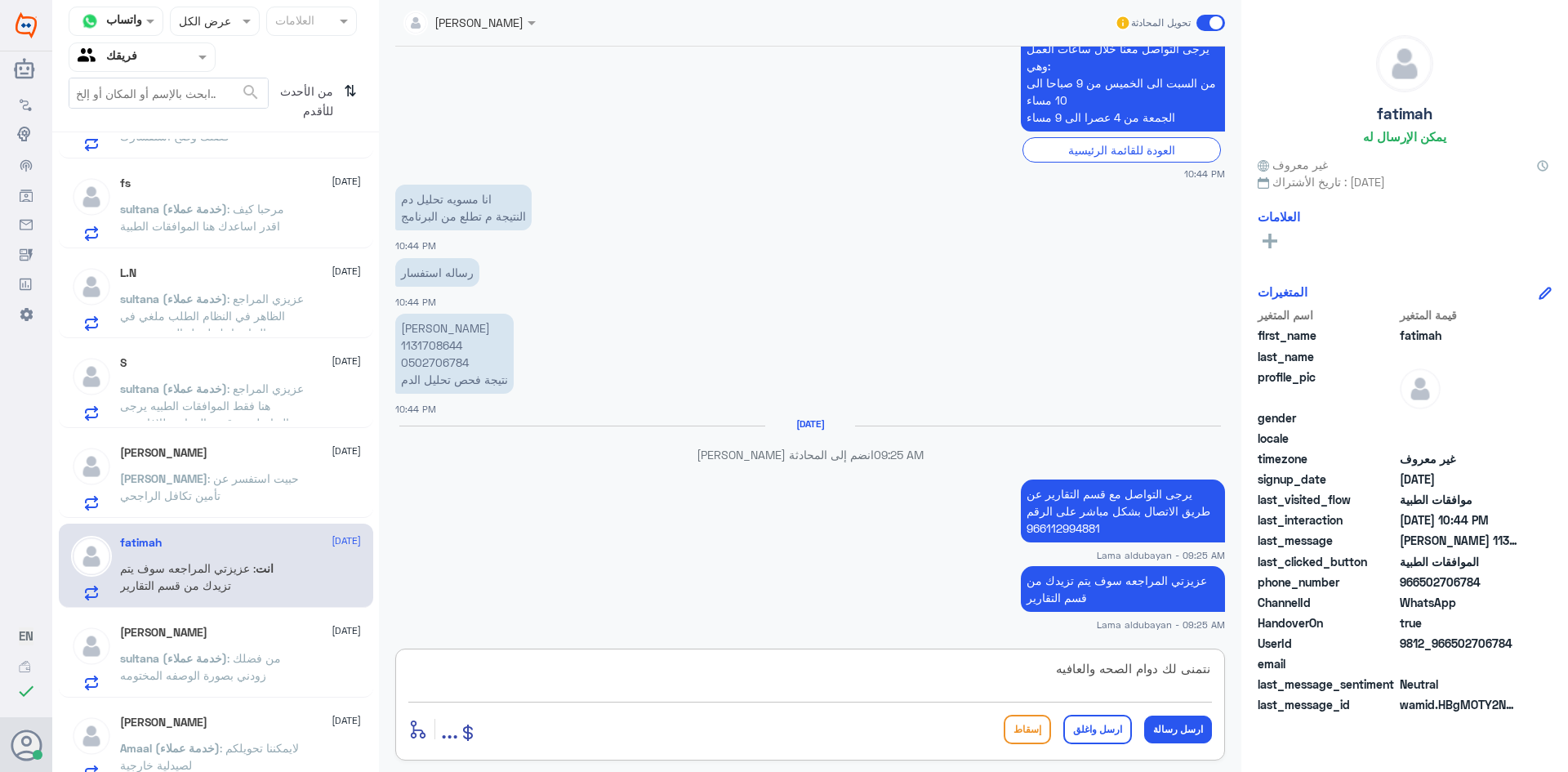
type textarea "نتمنى لك دوام الصحه والعافيه"
click at [1098, 730] on button "ارسل واغلق" at bounding box center [1098, 729] width 69 height 29
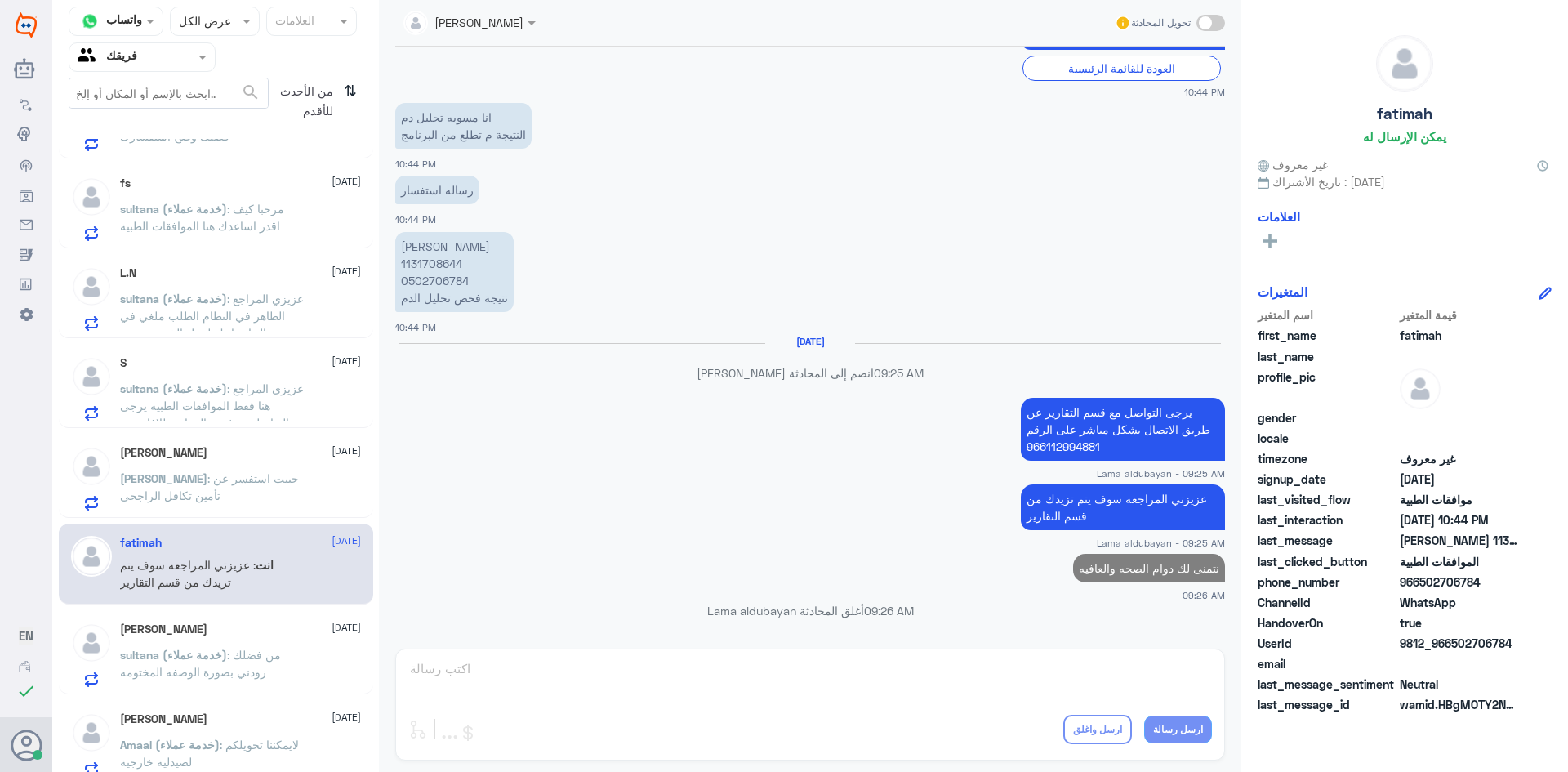
click at [214, 646] on div "SARA [DATE] sultana (خدمة عملاء) : من فضلك زودني بصورة الوصفه المختومه" at bounding box center [240, 654] width 241 height 65
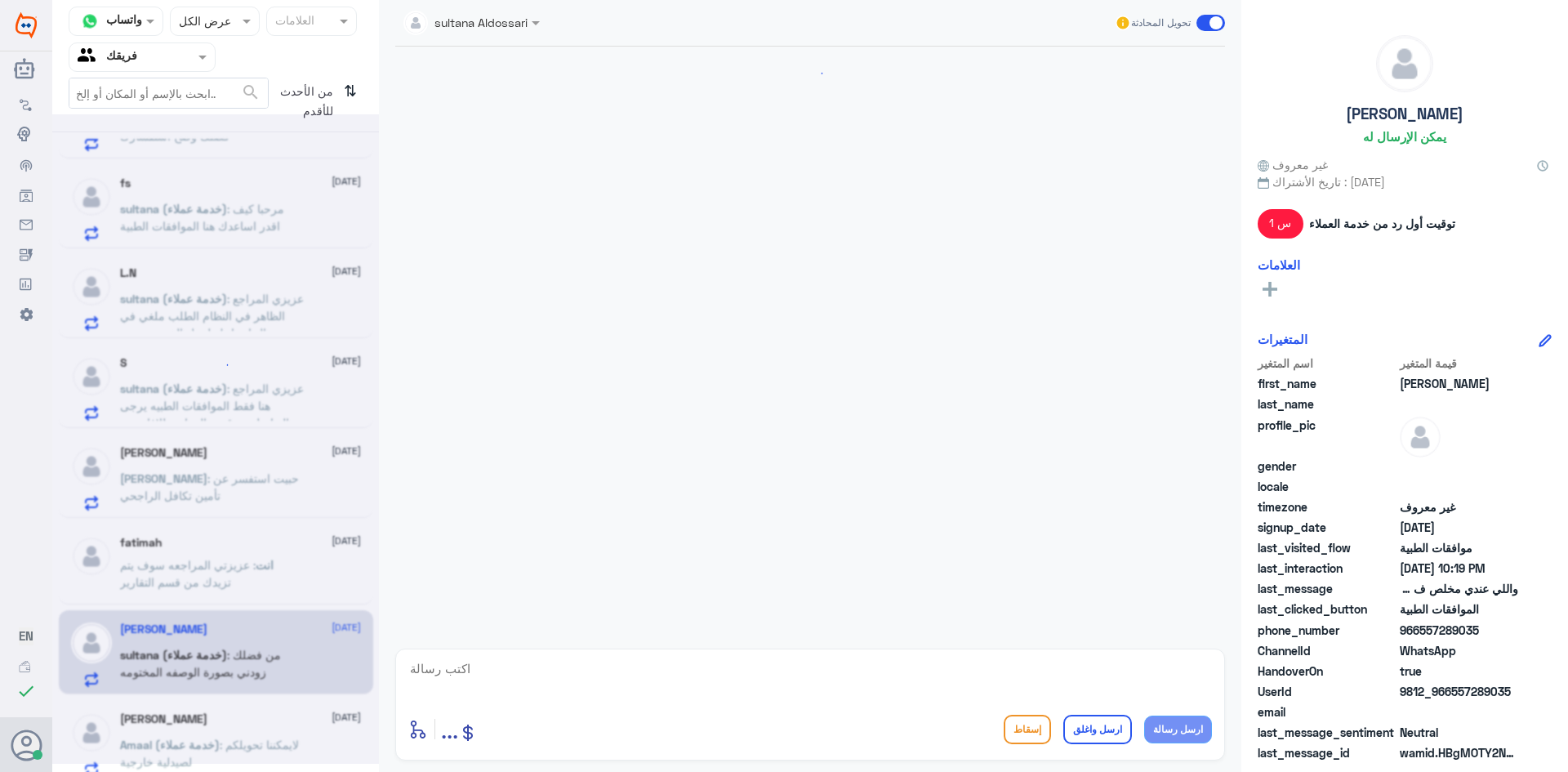
scroll to position [1026, 0]
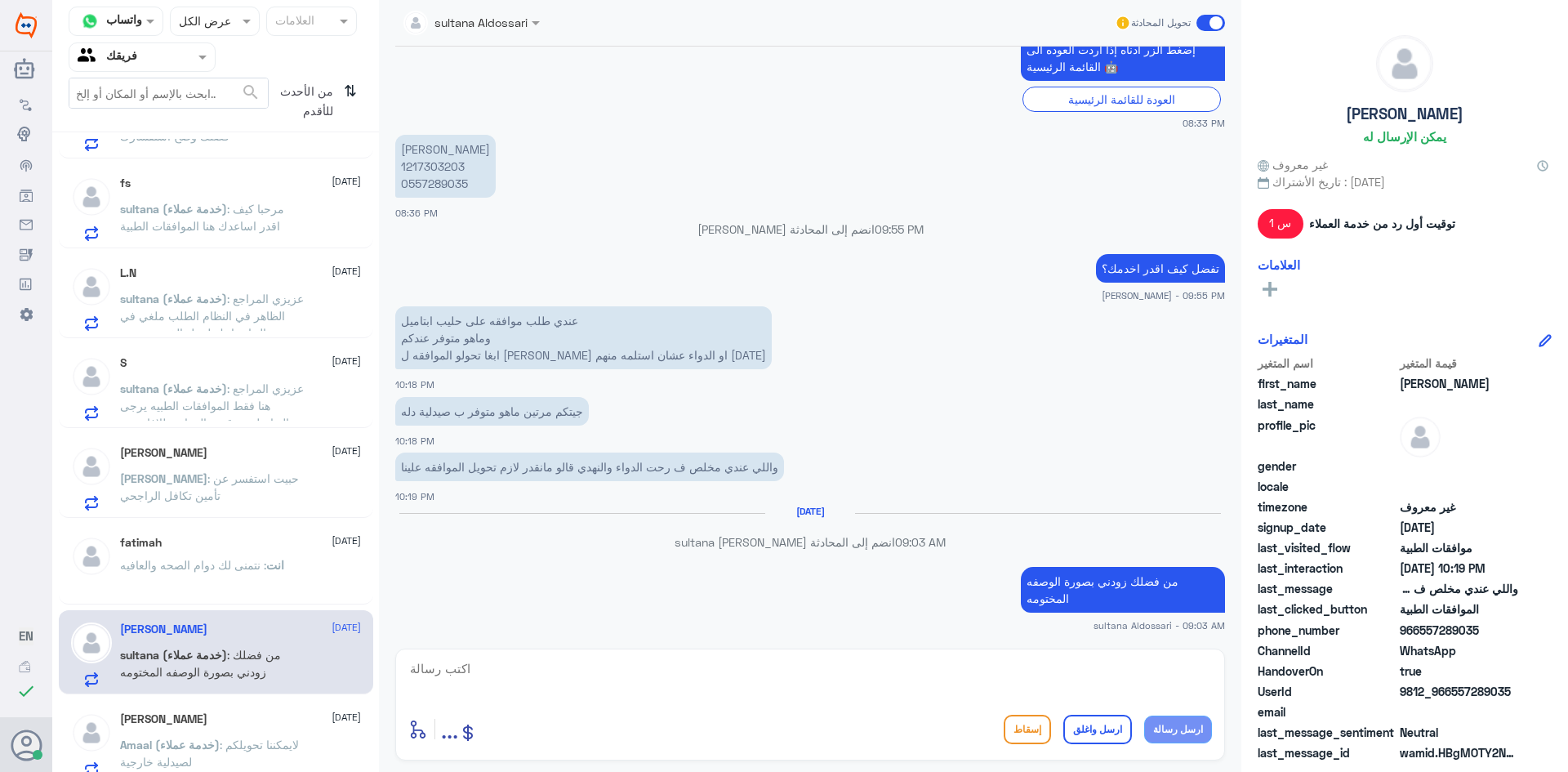
click at [248, 550] on div "fatimah [DATE] انت : نتمنى لك دوام الصحه والعافيه" at bounding box center [240, 566] width 241 height 61
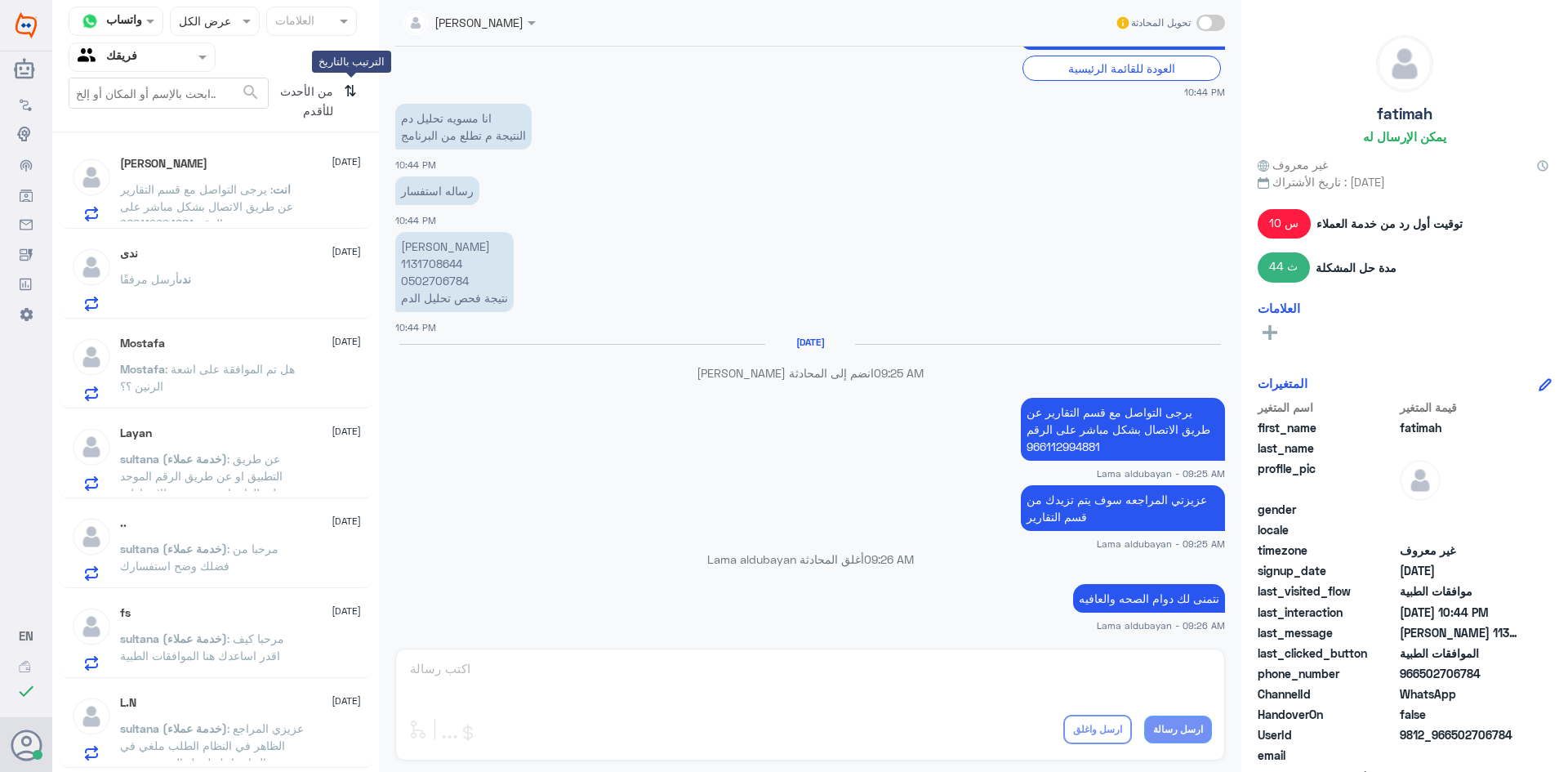
click at [356, 101] on icon "⇅" at bounding box center [350, 98] width 13 height 42
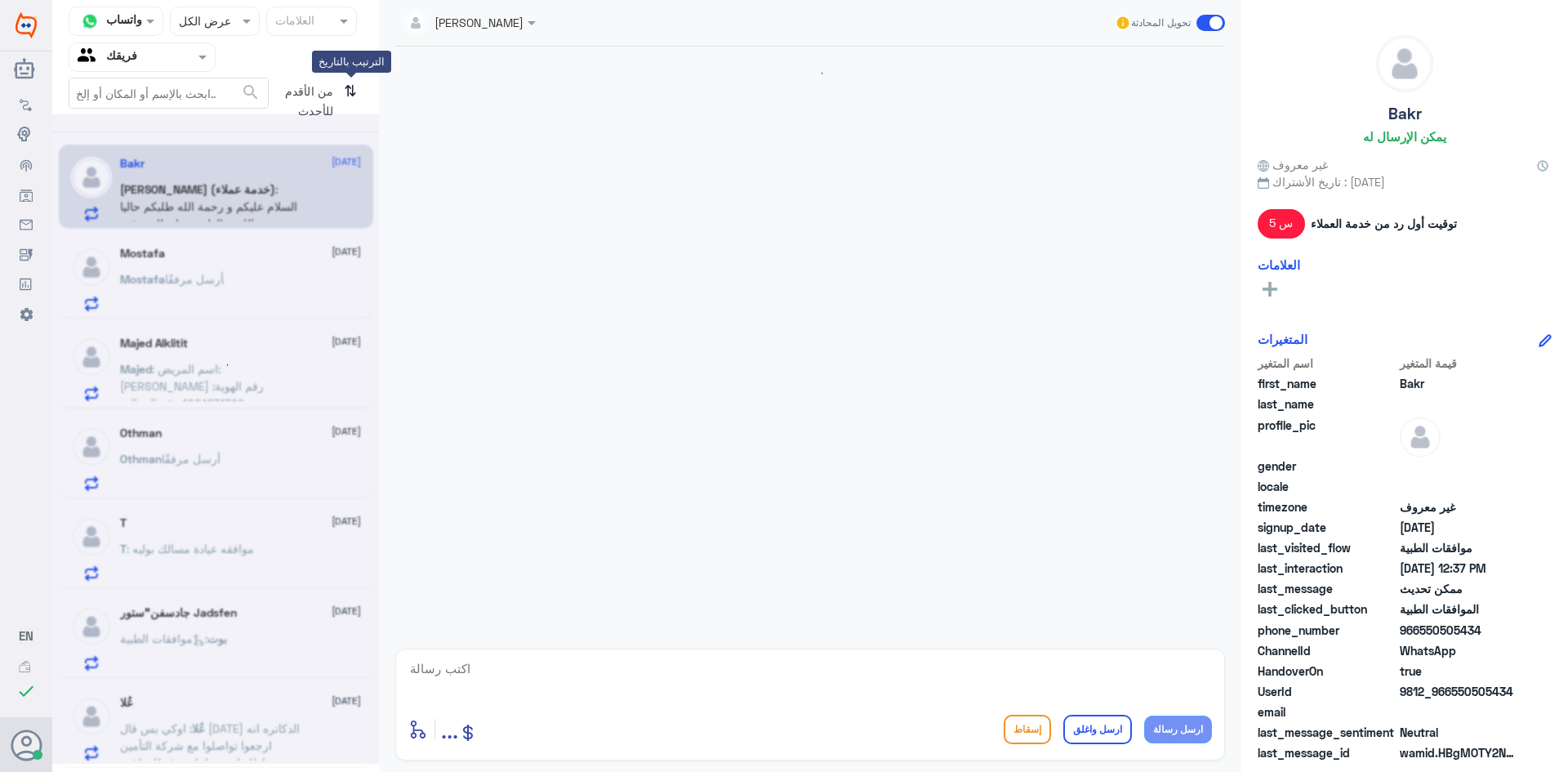
scroll to position [1083, 0]
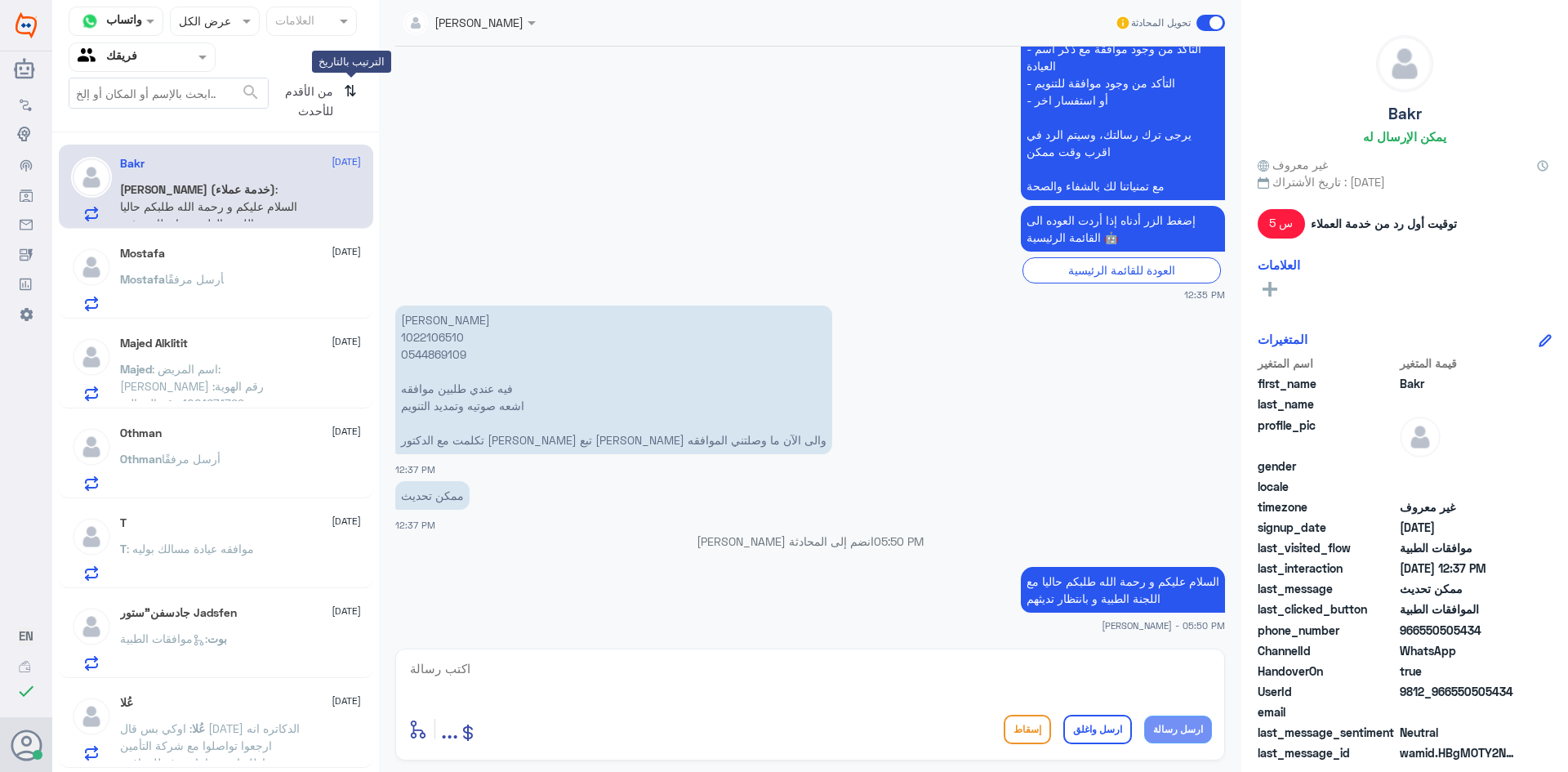
click at [354, 93] on icon "⇅" at bounding box center [350, 98] width 13 height 42
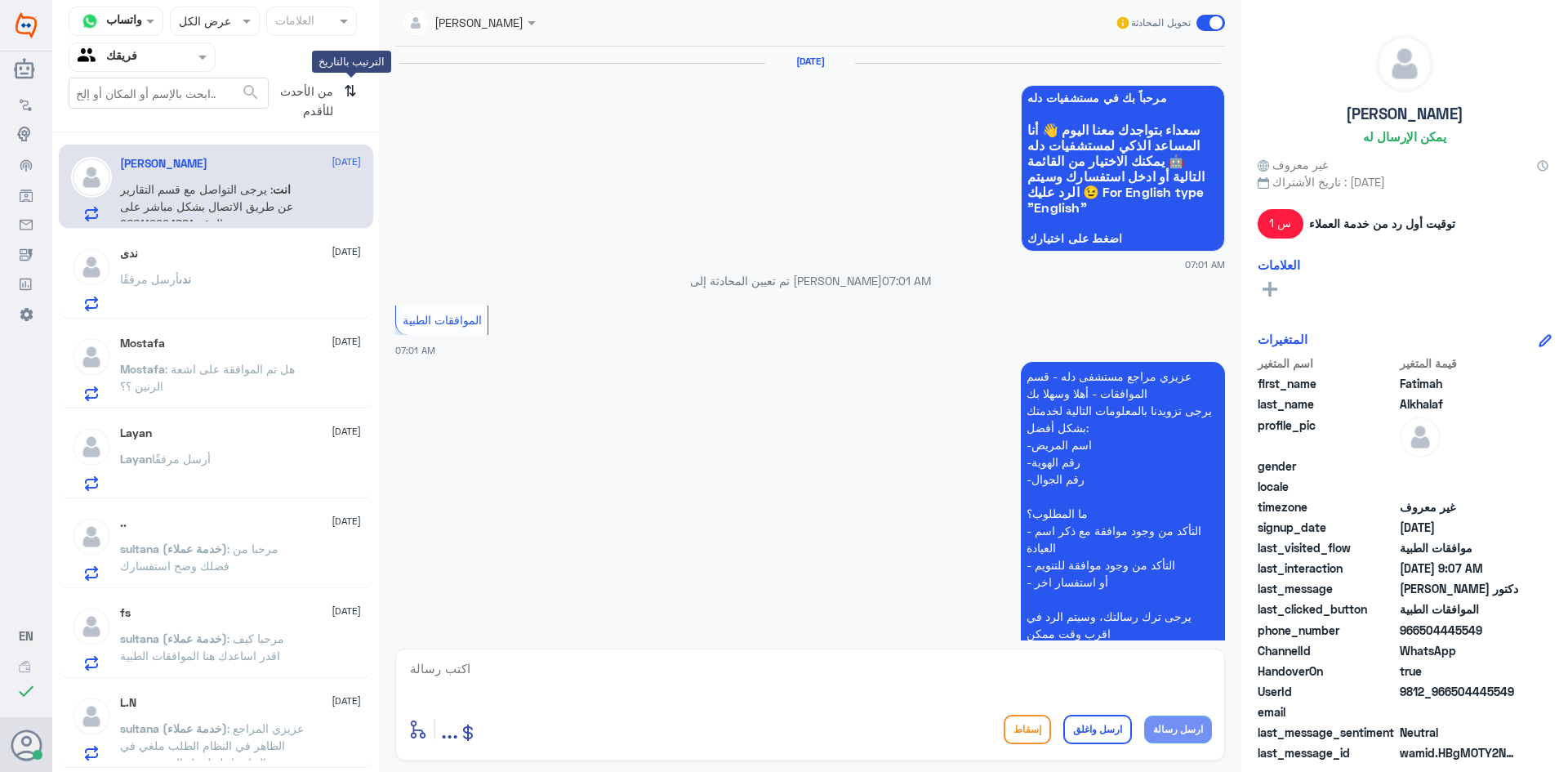
scroll to position [1077, 0]
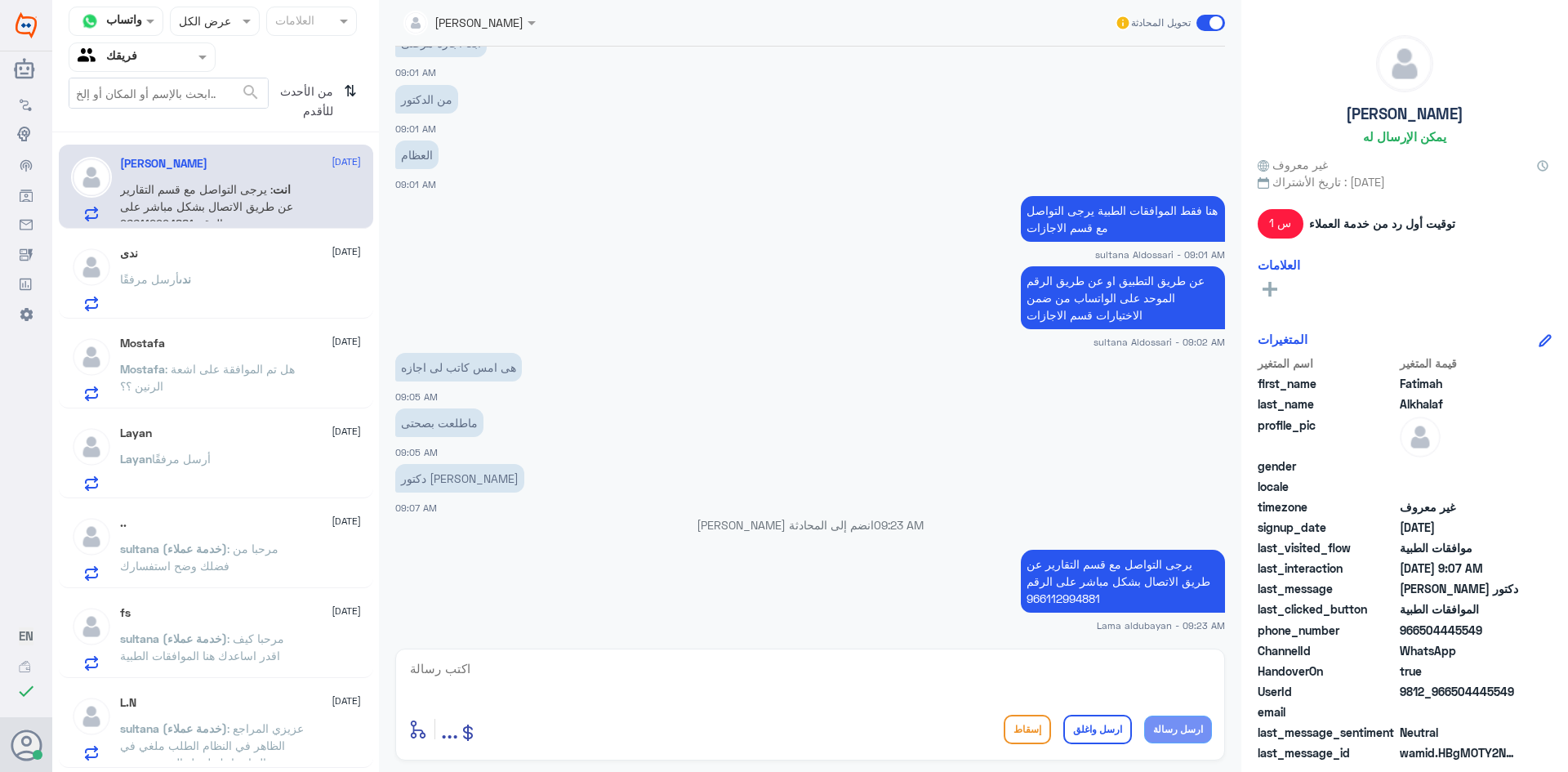
click at [234, 306] on div "[PERSON_NAME] مرفقًا" at bounding box center [240, 293] width 241 height 37
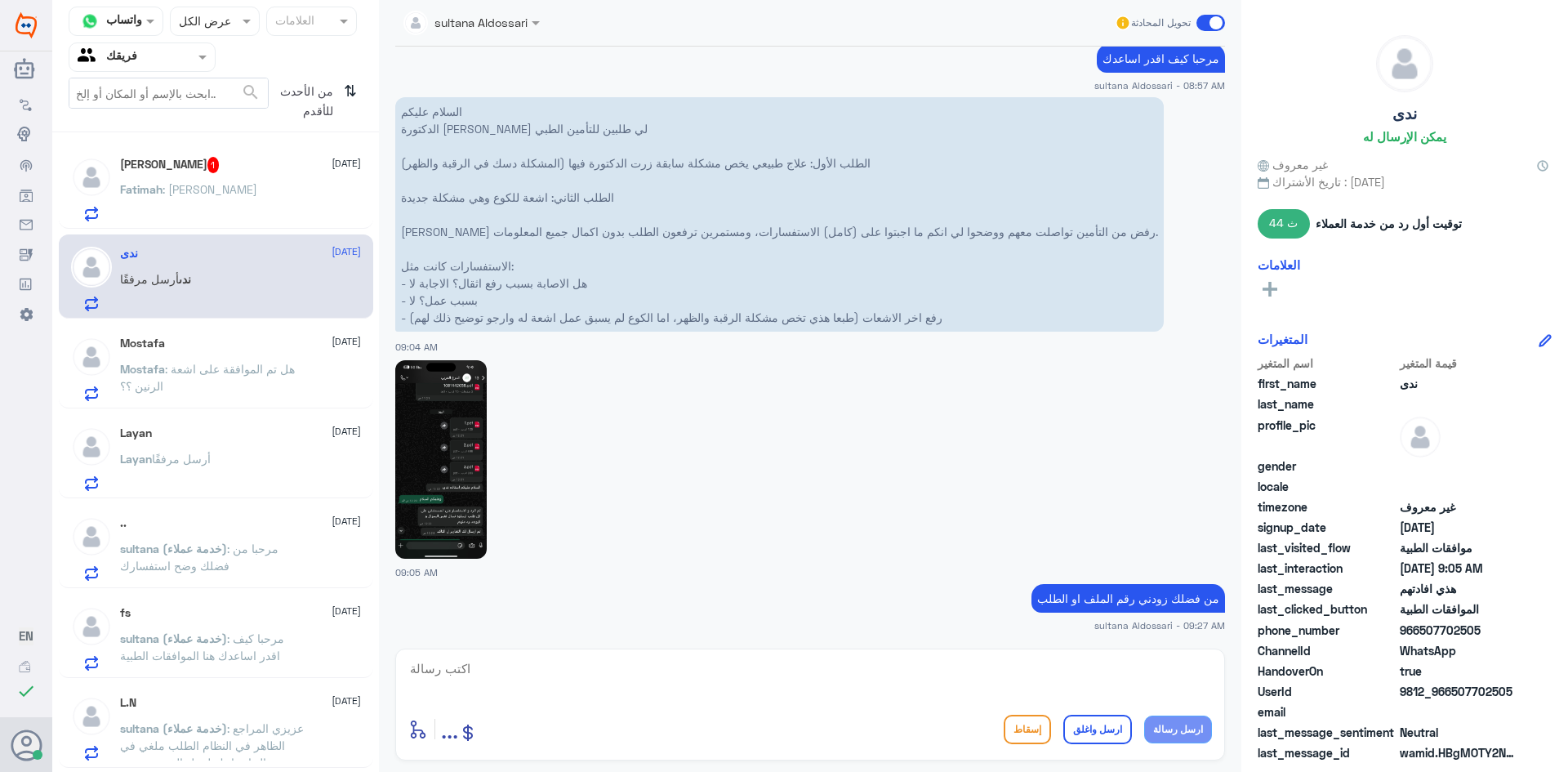
scroll to position [1910, 0]
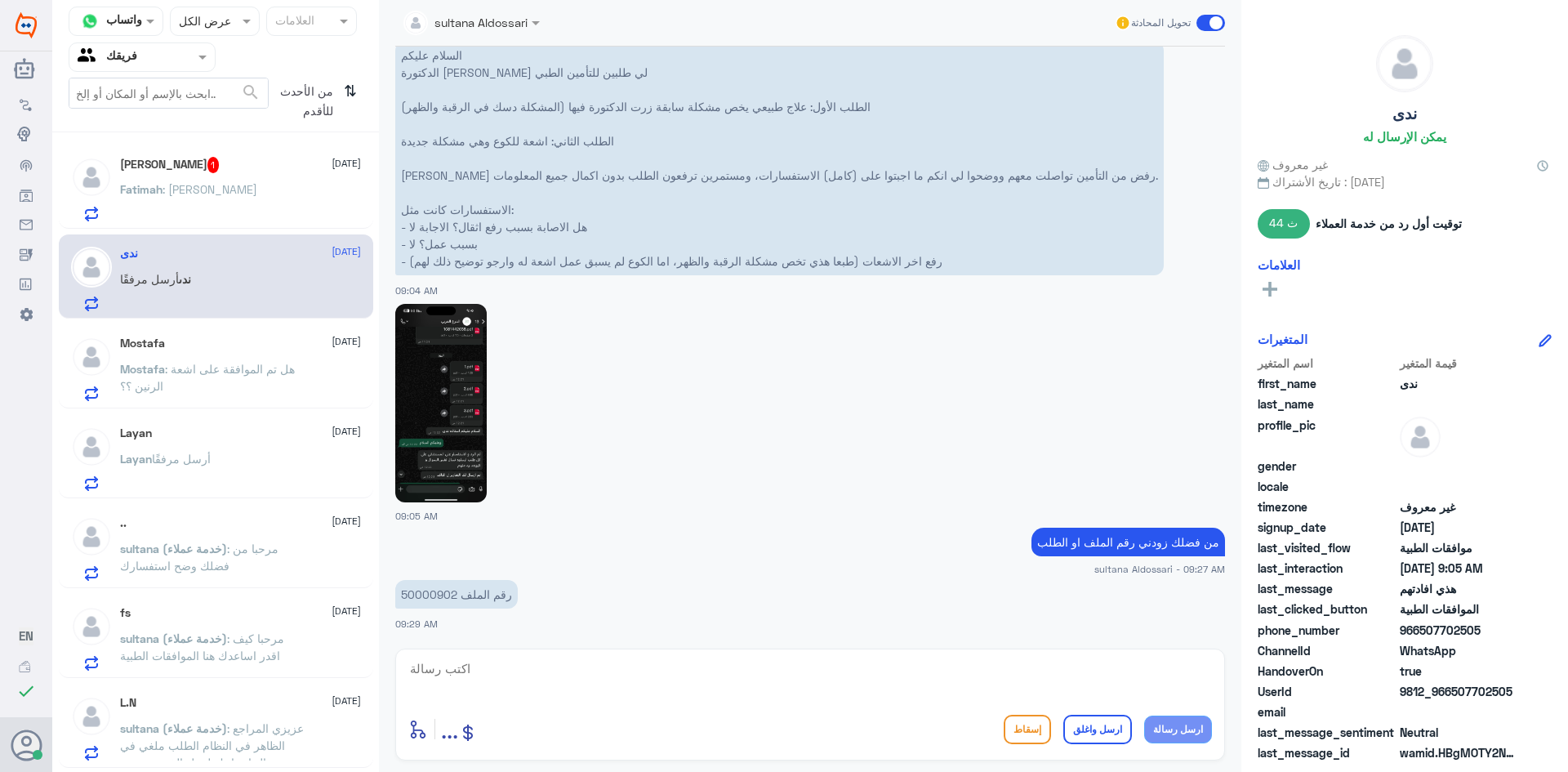
click at [205, 222] on div "[PERSON_NAME] 1 [DATE] Fatimah : مايردون" at bounding box center [217, 187] width 315 height 84
click at [202, 178] on div "[PERSON_NAME] 1 [DATE] Fatimah : مايردون" at bounding box center [240, 188] width 241 height 65
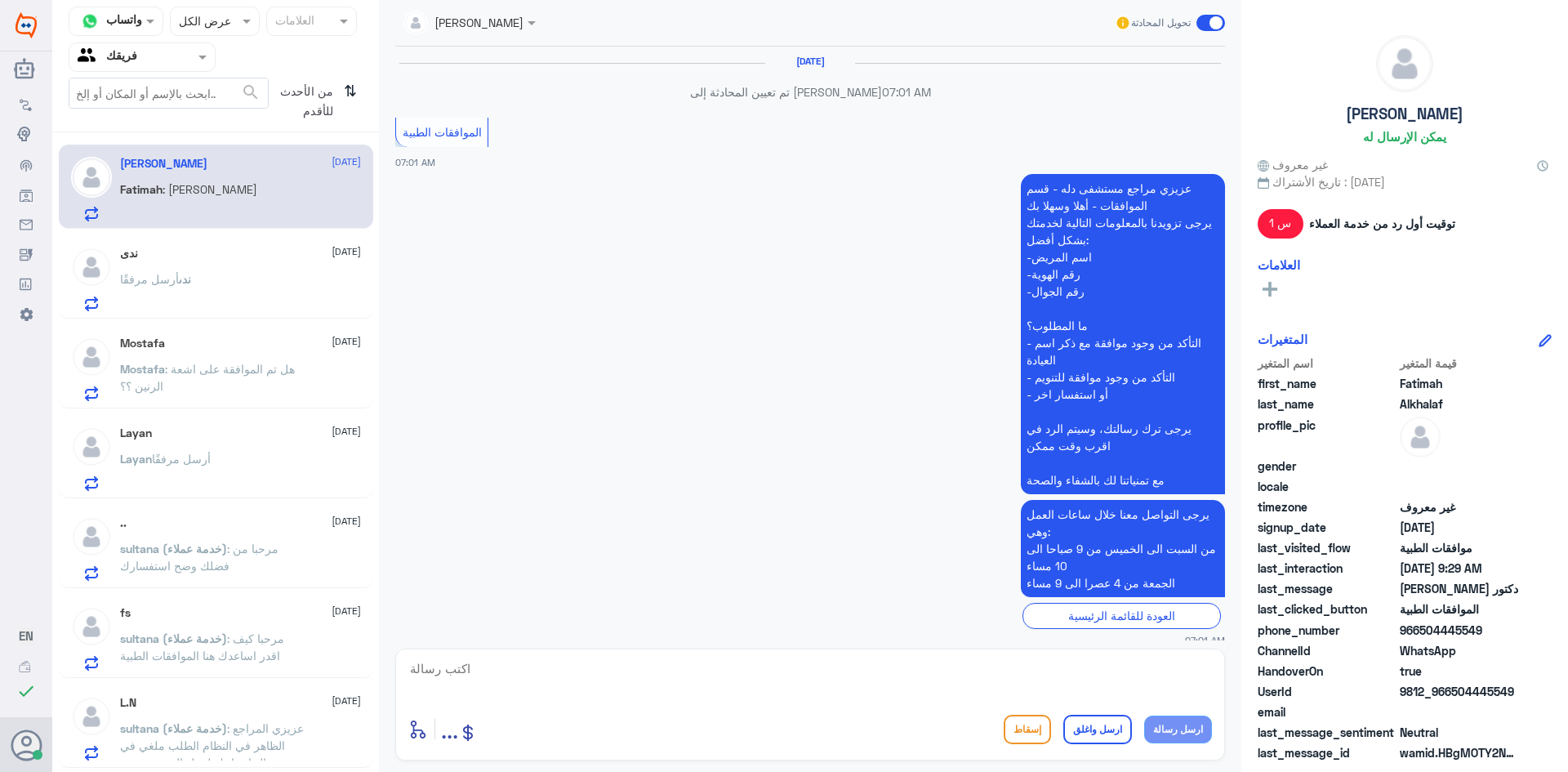
scroll to position [945, 0]
